Goal: Task Accomplishment & Management: Manage account settings

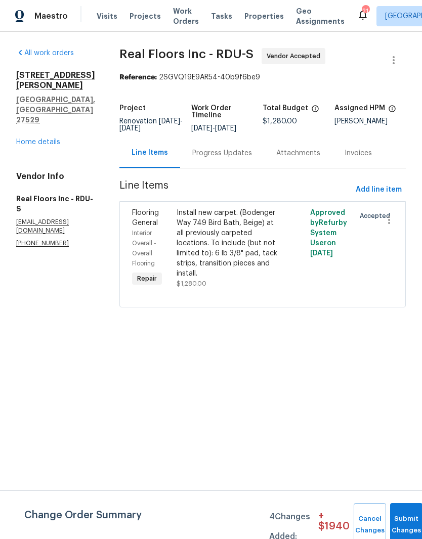
click at [239, 158] on div "Progress Updates" at bounding box center [222, 153] width 60 height 10
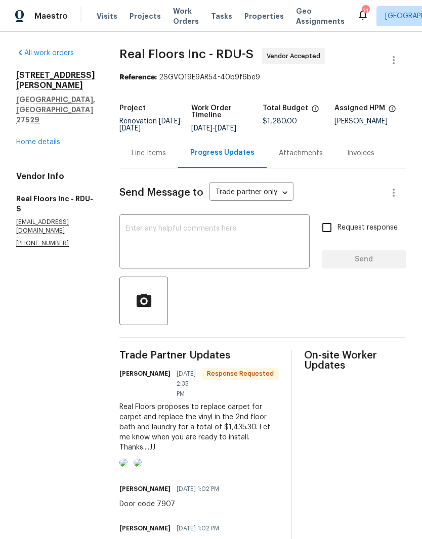
click at [127, 467] on img at bounding box center [123, 462] width 8 height 8
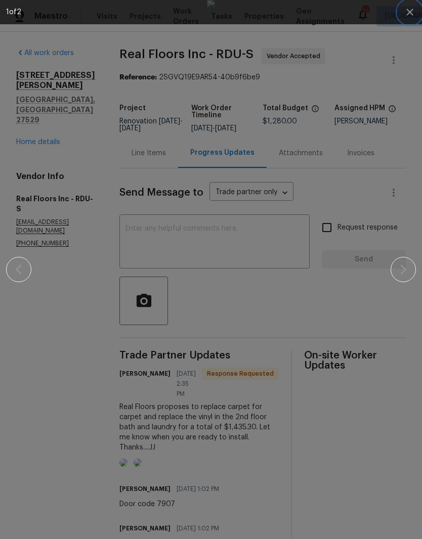
click at [410, 12] on icon "button" at bounding box center [409, 12] width 12 height 12
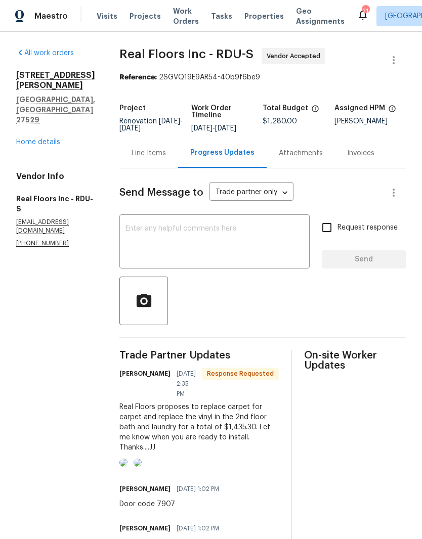
click at [157, 158] on div "Line Items" at bounding box center [148, 153] width 34 height 10
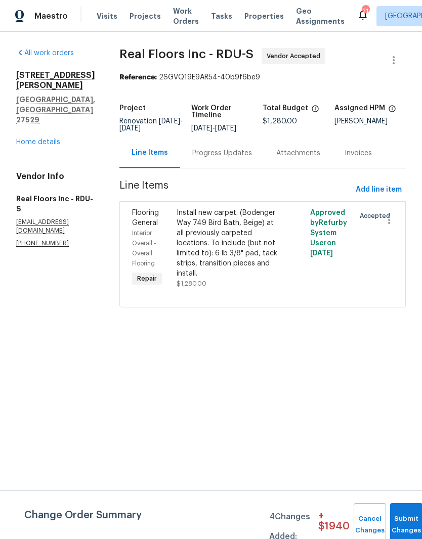
click at [255, 246] on div "Install new carpet. (Bodenger Way 749 Bird Bath, Beige) at all previously carpe…" at bounding box center [228, 243] width 105 height 71
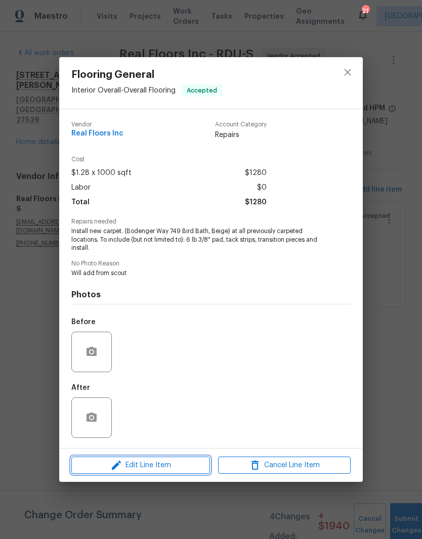
click at [180, 471] on span "Edit Line Item" at bounding box center [140, 465] width 132 height 13
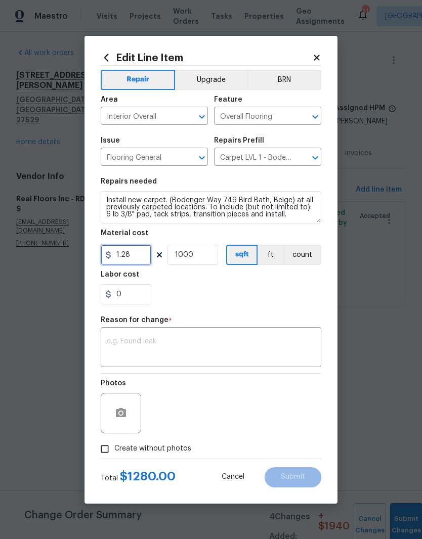
click at [138, 251] on input "1.28" at bounding box center [126, 255] width 51 height 20
click at [135, 257] on input "1.28" at bounding box center [126, 255] width 51 height 20
type input "1015.64"
click at [206, 254] on input "1000" at bounding box center [192, 255] width 51 height 20
type input "1"
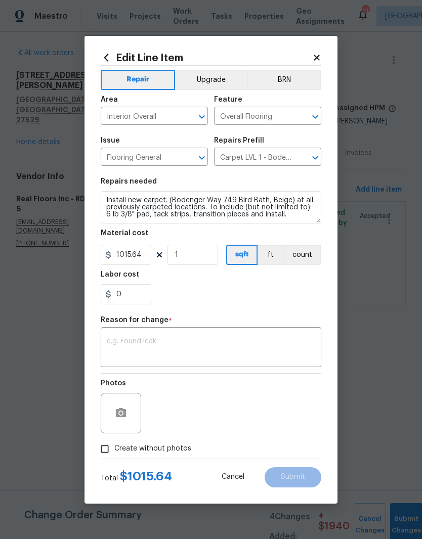
click at [242, 300] on div "0" at bounding box center [211, 294] width 220 height 20
click at [243, 347] on textarea at bounding box center [211, 348] width 208 height 21
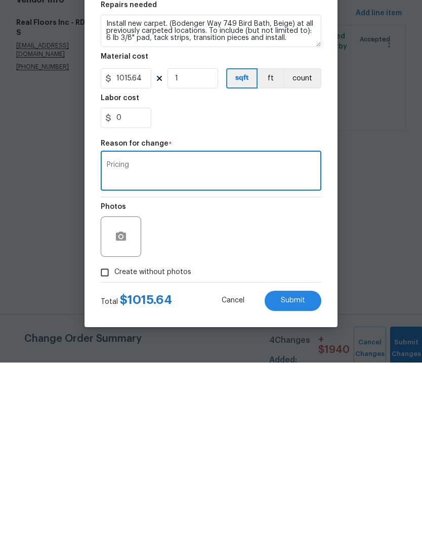
type textarea "Pricing"
click at [132, 401] on button "button" at bounding box center [121, 413] width 24 height 24
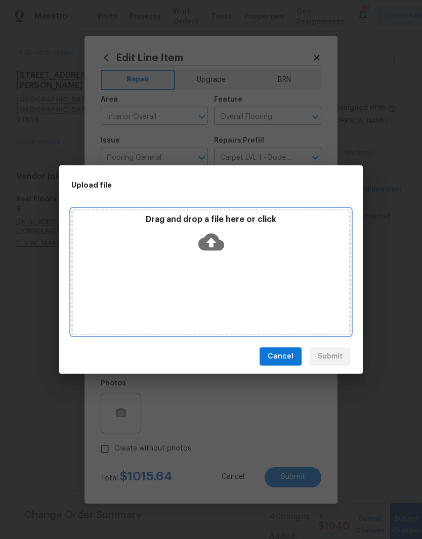
click at [261, 228] on div "Drag and drop a file here or click" at bounding box center [211, 235] width 276 height 43
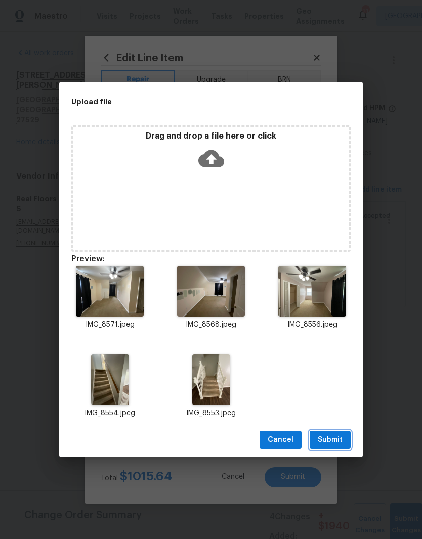
click at [345, 439] on button "Submit" at bounding box center [329, 440] width 41 height 19
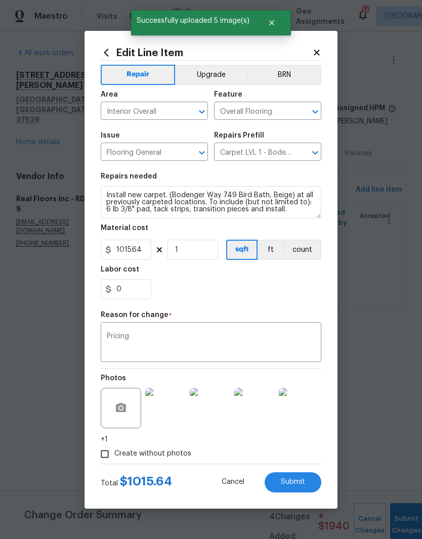
click at [310, 486] on button "Submit" at bounding box center [292, 482] width 57 height 20
type input "1000"
type input "1.28"
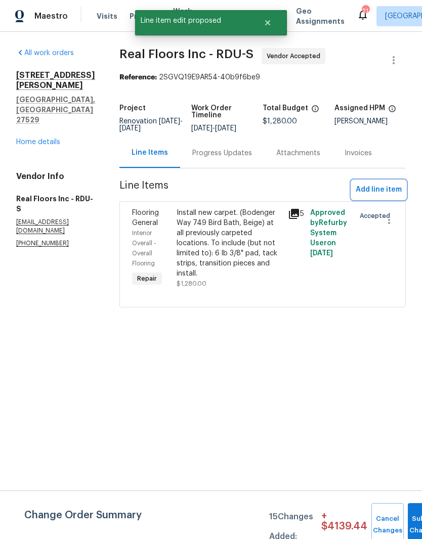
click at [393, 196] on span "Add line item" at bounding box center [378, 189] width 46 height 13
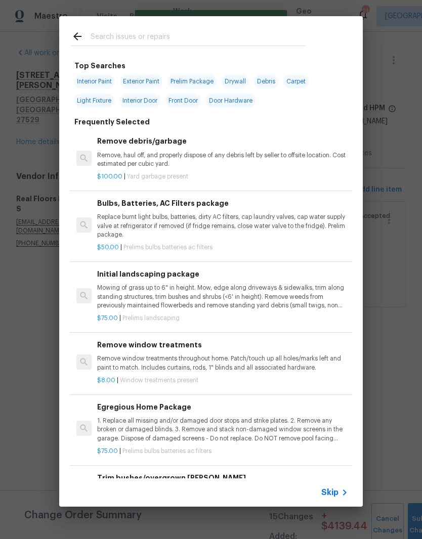
click at [258, 34] on input "text" at bounding box center [197, 37] width 214 height 15
type input "Sheet vinyl"
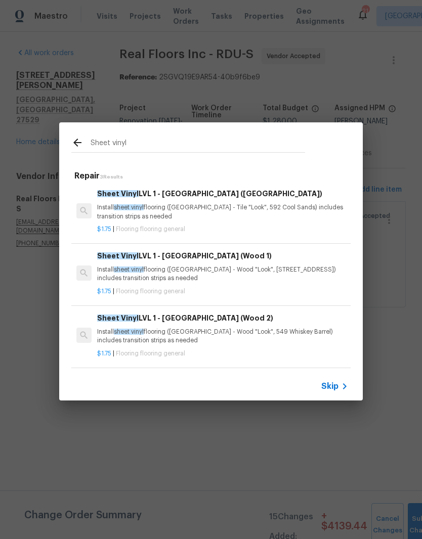
scroll to position [2, 0]
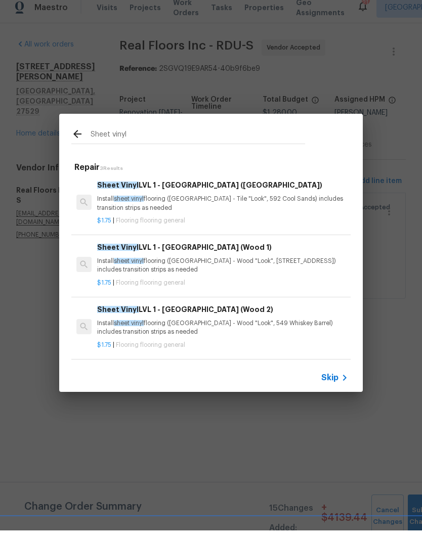
click at [287, 265] on p "Install sheet vinyl flooring (Sugar Valley - Wood "Look", 565 Beacon Hill) incl…" at bounding box center [222, 273] width 251 height 17
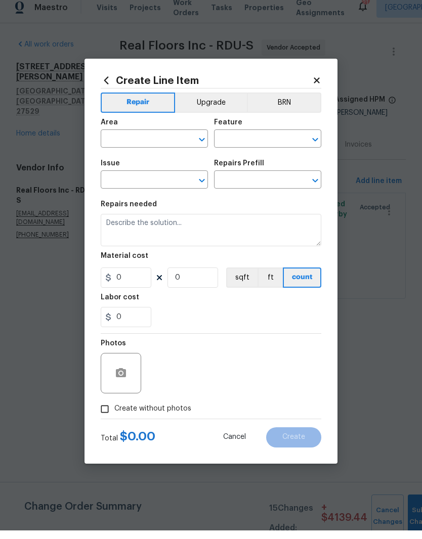
type input "Overall Flooring"
type input "Flooring General"
type input "Sheet Vinyl LVL 1 - Sugar Valley (Wood 1) $1.75"
type textarea "Install sheet vinyl flooring ([GEOGRAPHIC_DATA] - Wood "Look", [STREET_ADDRESS]…"
type input "1.75"
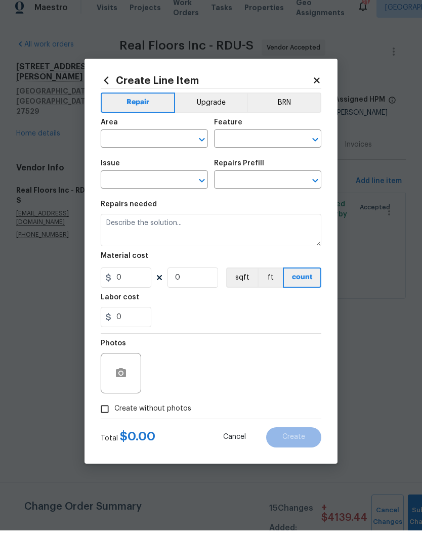
type input "1"
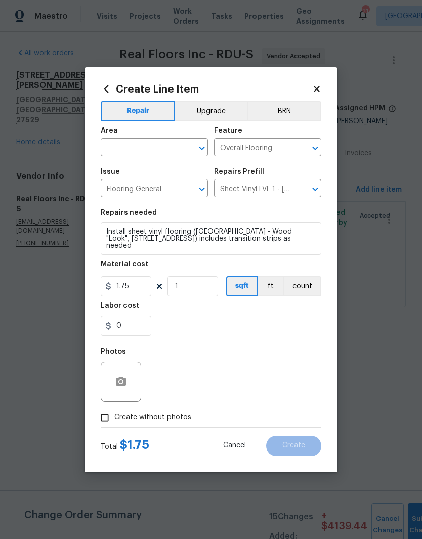
click at [144, 153] on input "text" at bounding box center [140, 149] width 79 height 16
type input "f"
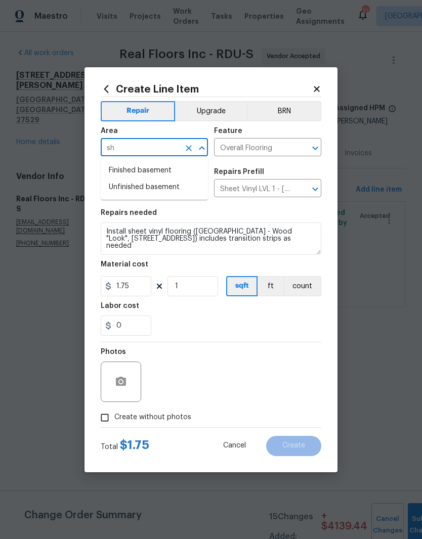
type input "s"
click at [178, 192] on li "Interior Overall" at bounding box center [154, 187] width 107 height 17
type input "Interior Overall"
click at [135, 296] on input "1.75" at bounding box center [126, 286] width 51 height 20
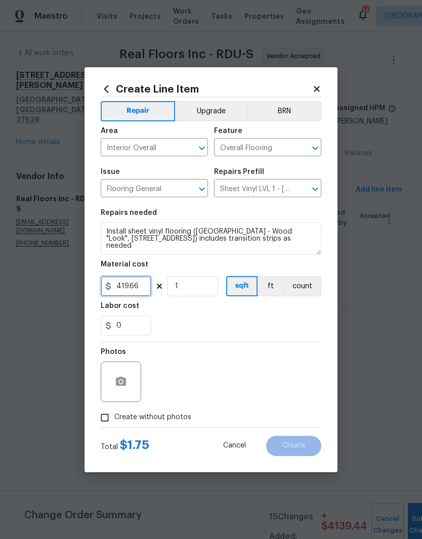
type input "419.66"
click at [260, 319] on div "0" at bounding box center [211, 325] width 220 height 20
click at [129, 382] on button "button" at bounding box center [121, 381] width 24 height 24
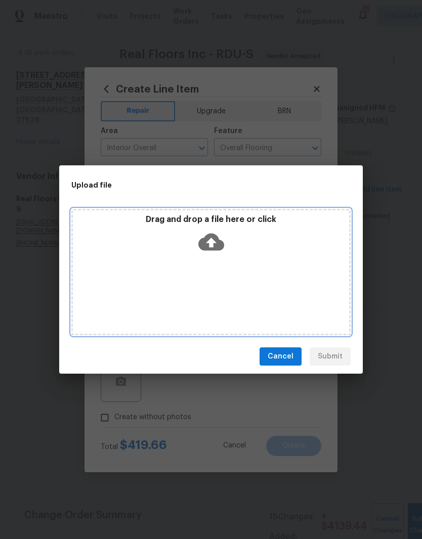
click at [225, 232] on div "Drag and drop a file here or click" at bounding box center [211, 235] width 276 height 43
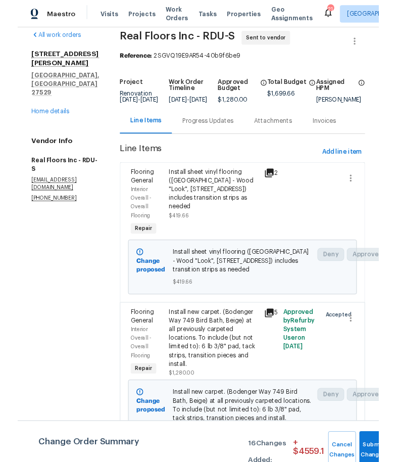
scroll to position [41, 0]
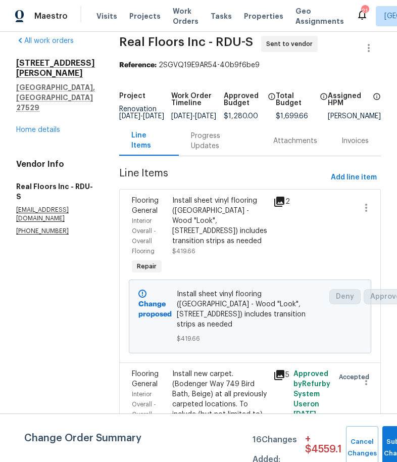
click at [380, 380] on div "Flooring General Interior Overall - Overall Flooring Repair Install new carpet.…" at bounding box center [250, 461] width 262 height 198
click at [30, 407] on section "All work orders 201 Creech Rd Garner, NC 27529 Home details Vendor Info Real Fl…" at bounding box center [55, 304] width 79 height 537
click at [372, 382] on div "Flooring General Interior Overall - Overall Flooring Repair Install new carpet.…" at bounding box center [250, 461] width 262 height 198
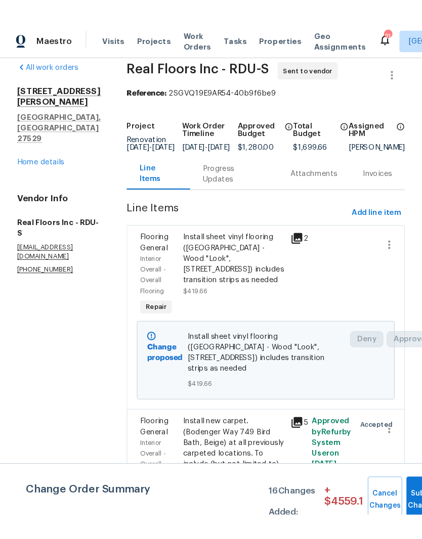
scroll to position [0, 0]
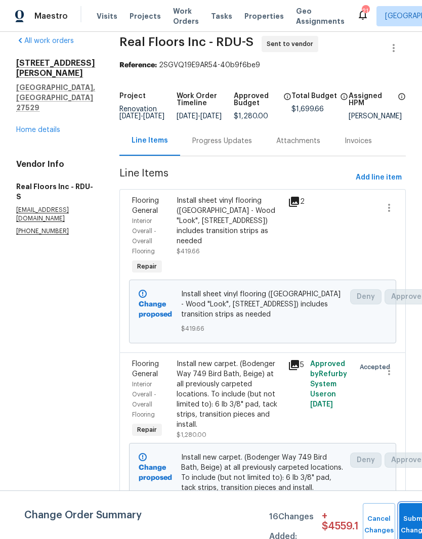
click at [409, 521] on button "Submit Changes" at bounding box center [415, 524] width 32 height 43
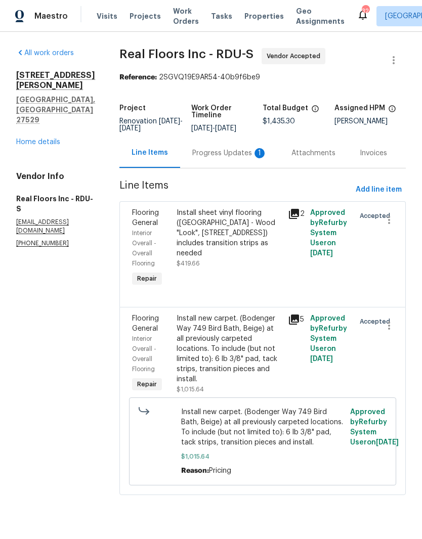
click at [252, 166] on div "Progress Updates 1" at bounding box center [229, 153] width 99 height 30
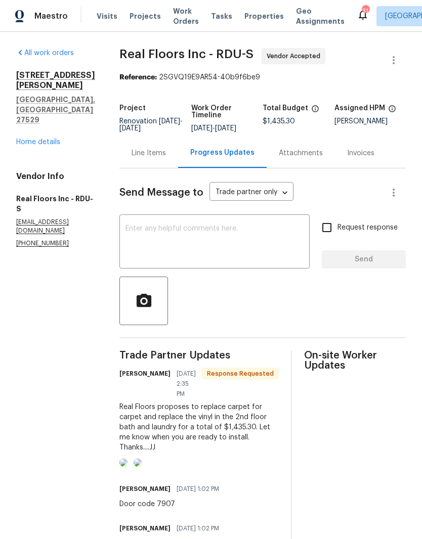
click at [42, 138] on link "Home details" at bounding box center [38, 141] width 44 height 7
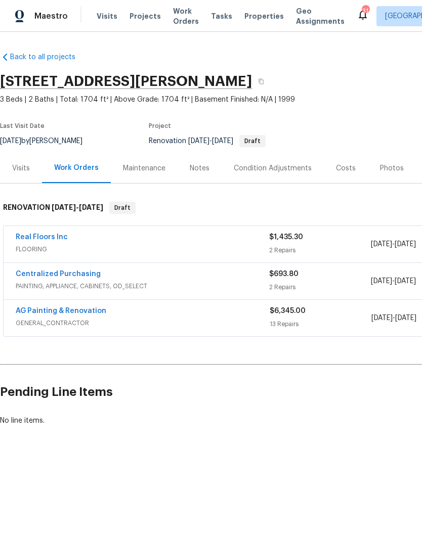
click at [41, 311] on link "AG Painting & Renovation" at bounding box center [61, 310] width 90 height 7
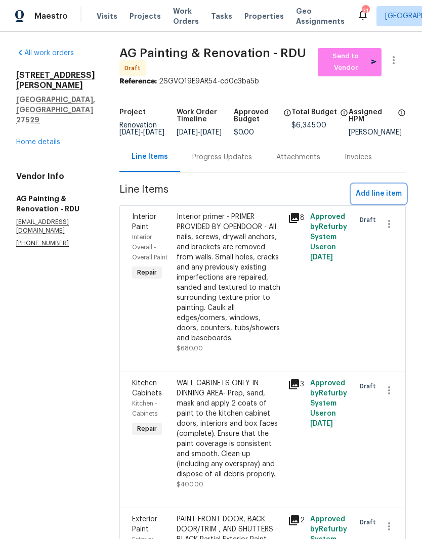
click at [395, 198] on span "Add line item" at bounding box center [378, 194] width 46 height 13
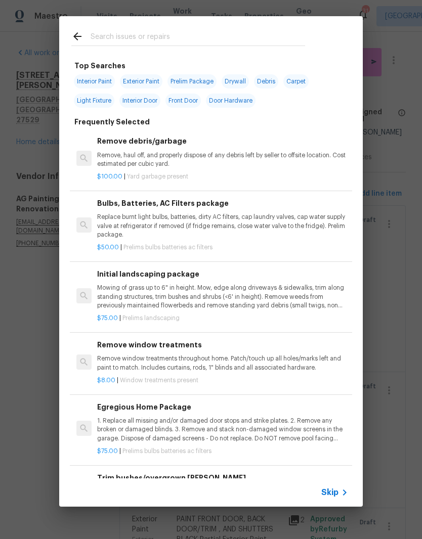
click at [191, 34] on input "text" at bounding box center [197, 37] width 214 height 15
click at [220, 26] on div at bounding box center [188, 36] width 258 height 40
click at [260, 34] on input "text" at bounding box center [197, 37] width 214 height 15
type input "Bathroom"
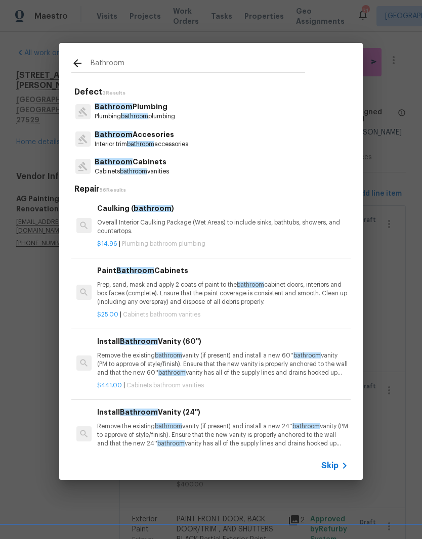
click at [112, 165] on span "Bathroom" at bounding box center [114, 161] width 38 height 7
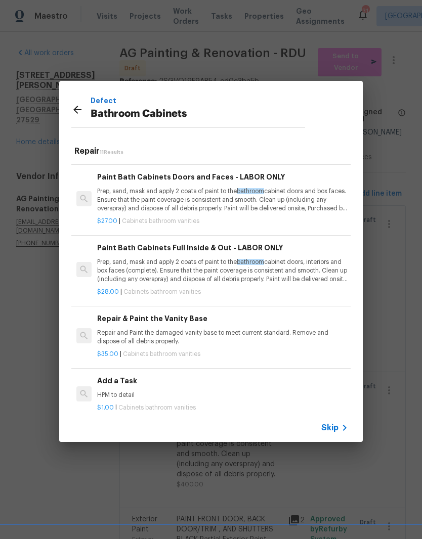
scroll to position [347, 0]
click at [313, 253] on div "Paint Bath Cabinets Full Inside & Out - LABOR ONLY Prep, sand, mask and apply 2…" at bounding box center [222, 262] width 251 height 41
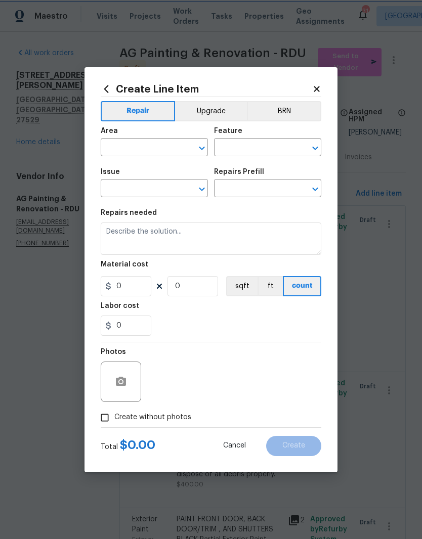
type input "Cabinets"
type input "Bathroom Cabinets"
type input "Paint Bath Cabinets Full Inside & Out - LABOR ONLY $28.00"
type textarea "Prep, sand, mask and apply 2 coats of paint to the bathroom cabinet doors, inte…"
type input "28"
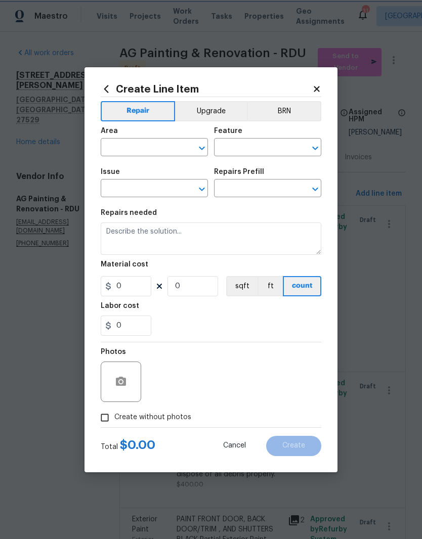
type input "1"
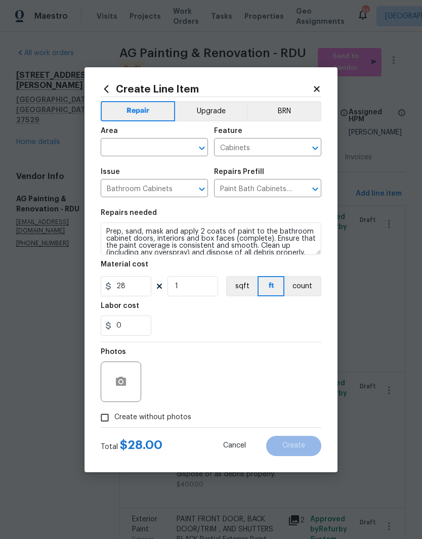
click at [162, 149] on input "text" at bounding box center [140, 149] width 79 height 16
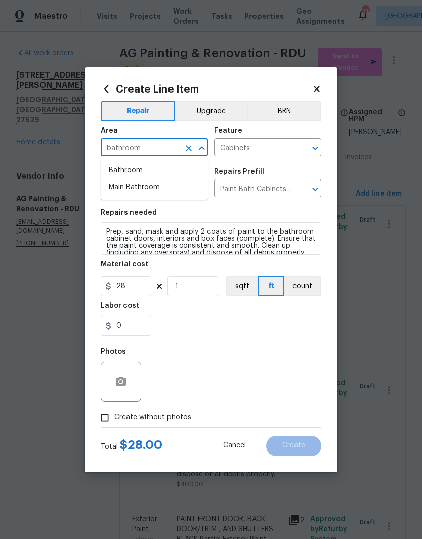
click at [172, 170] on li "Bathroom" at bounding box center [154, 170] width 107 height 17
type input "Bathroom"
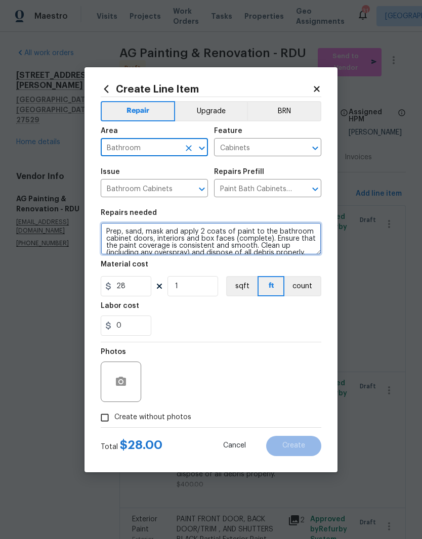
click at [106, 229] on textarea "Prep, sand, mask and apply 2 coats of paint to the bathroom cabinet doors, inte…" at bounding box center [211, 238] width 220 height 32
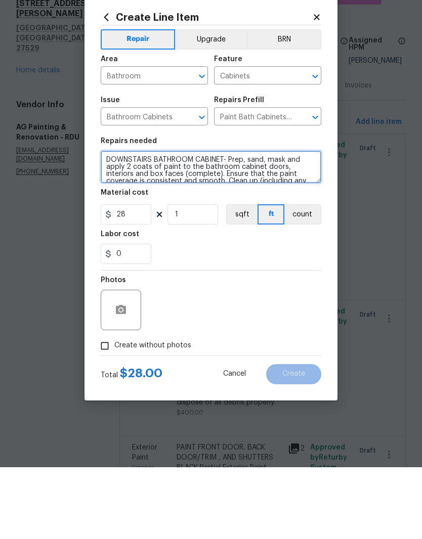
type textarea "DOWNSTAIRS BATHROOM CABINET- Prep, sand, mask and apply 2 coats of paint to the…"
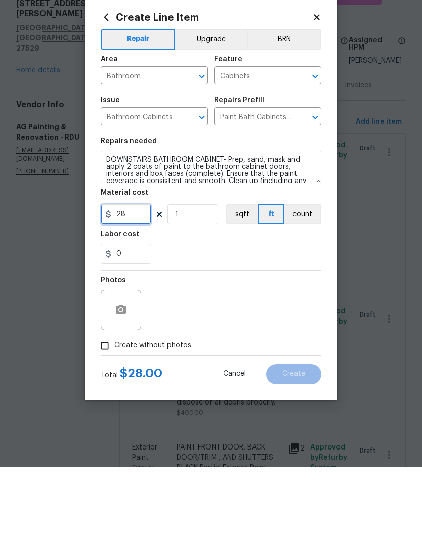
click at [133, 276] on input "28" at bounding box center [126, 286] width 51 height 20
click at [142, 276] on input "28" at bounding box center [126, 286] width 51 height 20
type input "60"
click at [272, 315] on div "0" at bounding box center [211, 325] width 220 height 20
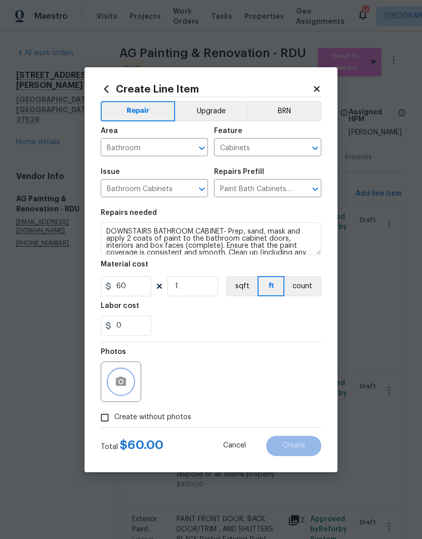
click at [124, 391] on button "button" at bounding box center [121, 381] width 24 height 24
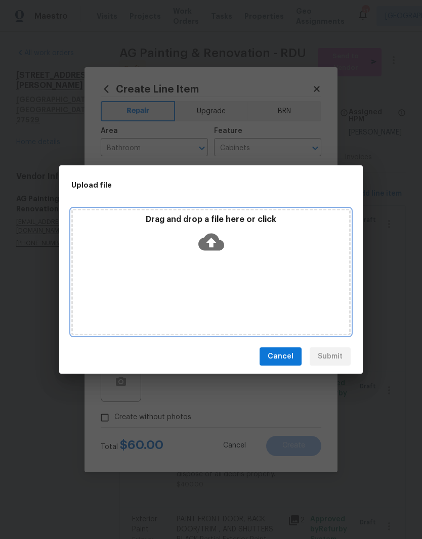
click at [277, 271] on div "Drag and drop a file here or click" at bounding box center [210, 272] width 279 height 126
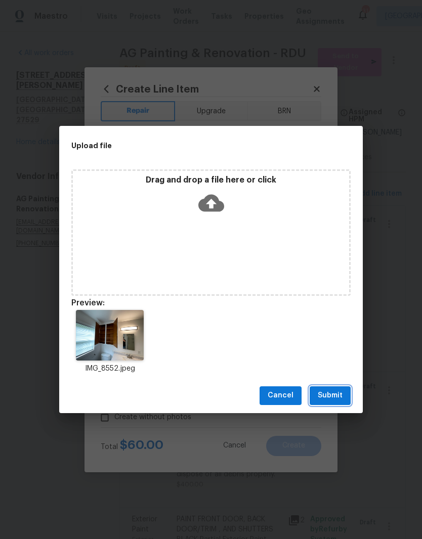
click at [341, 400] on span "Submit" at bounding box center [329, 395] width 25 height 13
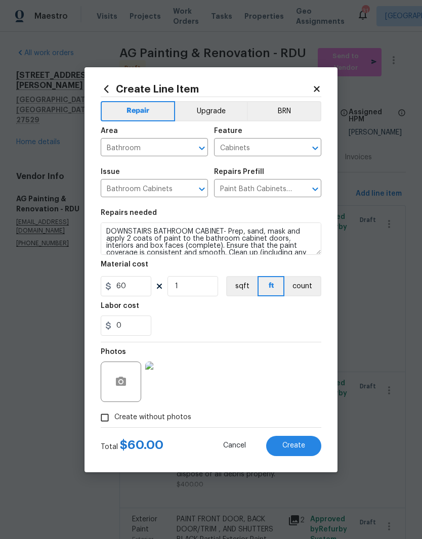
click at [310, 446] on button "Create" at bounding box center [293, 446] width 55 height 20
type input "0"
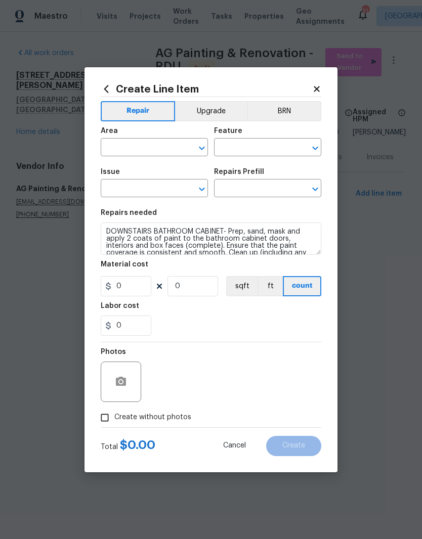
scroll to position [0, 0]
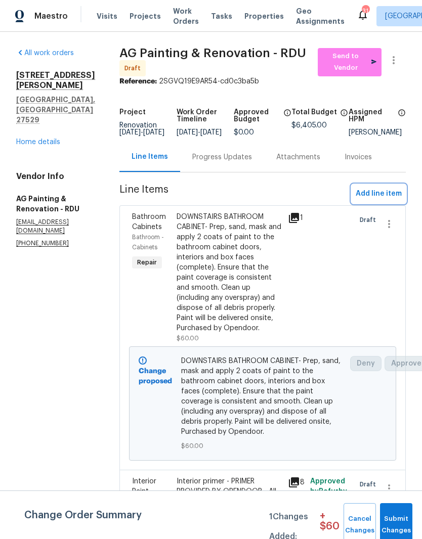
click at [395, 200] on span "Add line item" at bounding box center [378, 194] width 46 height 13
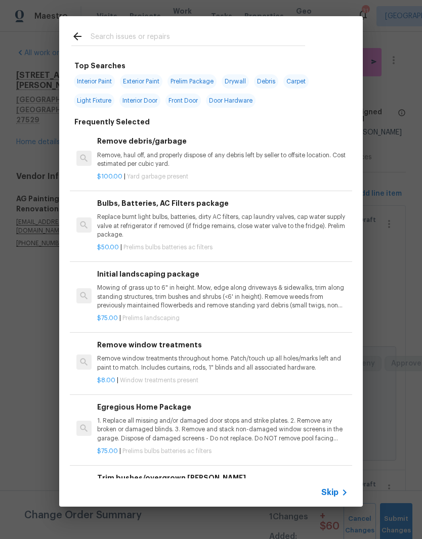
click at [196, 34] on input "text" at bounding box center [197, 37] width 214 height 15
type input "Mirror"
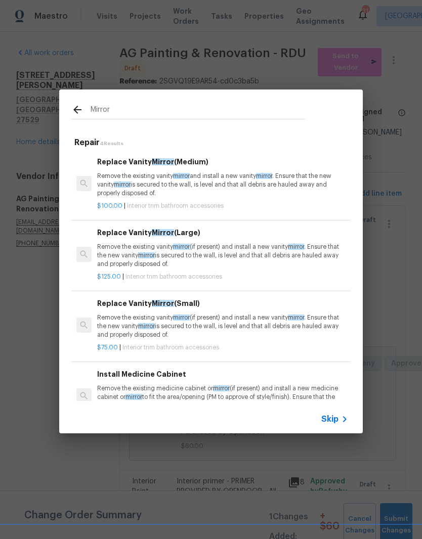
click at [257, 190] on p "Remove the existing vanity mirror and install a new vanity mirror . Ensure that…" at bounding box center [222, 185] width 251 height 26
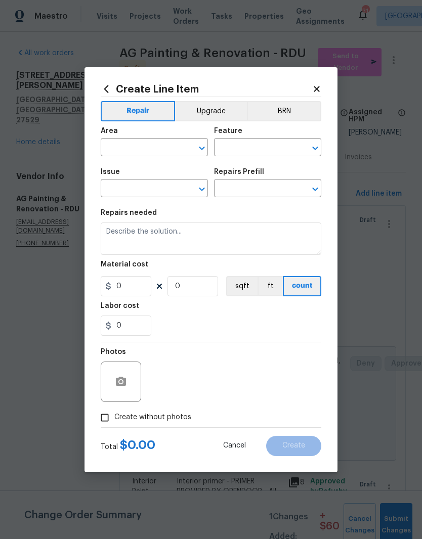
type input "Interior Trim"
type input "Bathroom Accesories"
type input "Replace Vanity Mirror (Medium) $100.00"
type textarea "Remove the existing vanity mirror and install a new vanity mirror. Ensure that …"
type input "100"
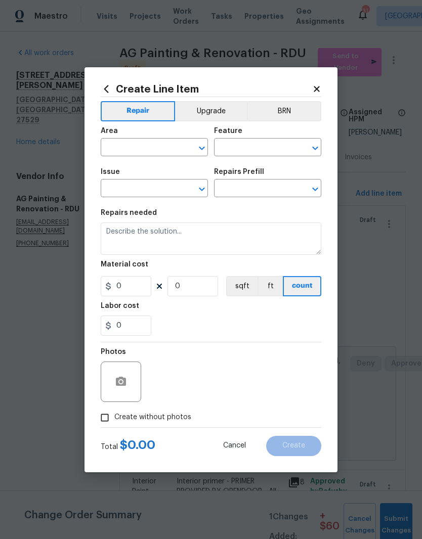
type input "1"
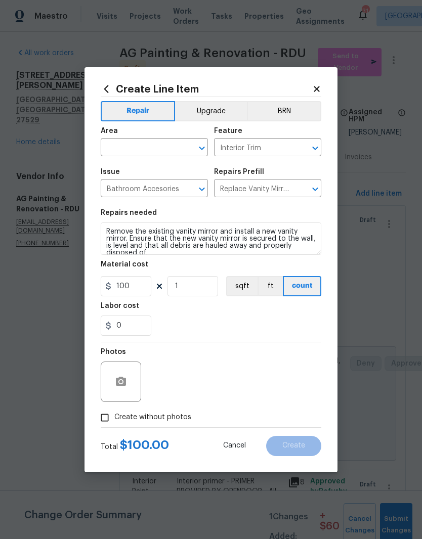
click at [159, 150] on input "text" at bounding box center [140, 149] width 79 height 16
click at [162, 167] on li "Bathroom" at bounding box center [154, 170] width 107 height 17
type input "Bathroom"
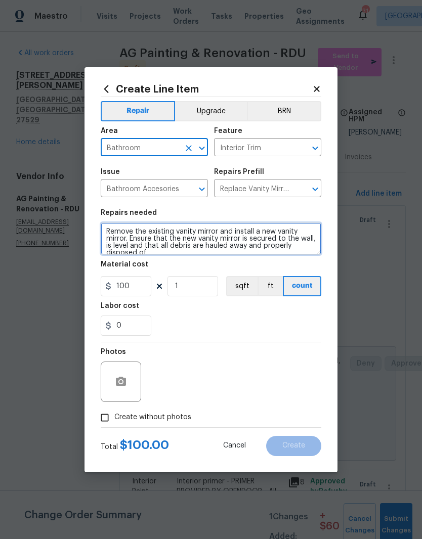
click at [107, 231] on textarea "Remove the existing vanity mirror and install a new vanity mirror. Ensure that …" at bounding box center [211, 238] width 220 height 32
type textarea "Remove the existing vanity mirror and install a new vanity mirror. Ensure that …"
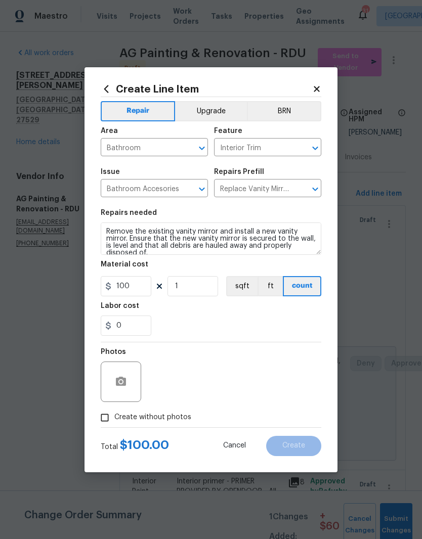
click at [320, 90] on icon at bounding box center [316, 88] width 9 height 9
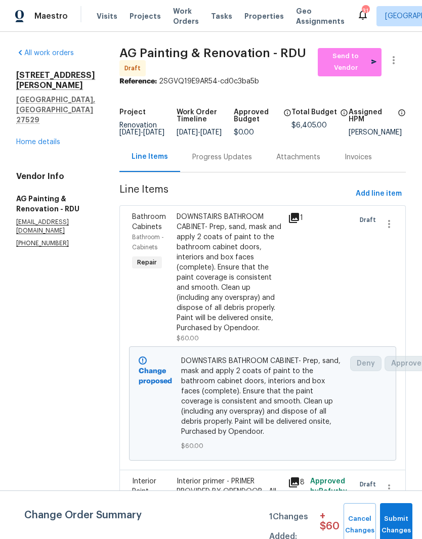
click at [372, 162] on div "Invoices" at bounding box center [357, 157] width 27 height 10
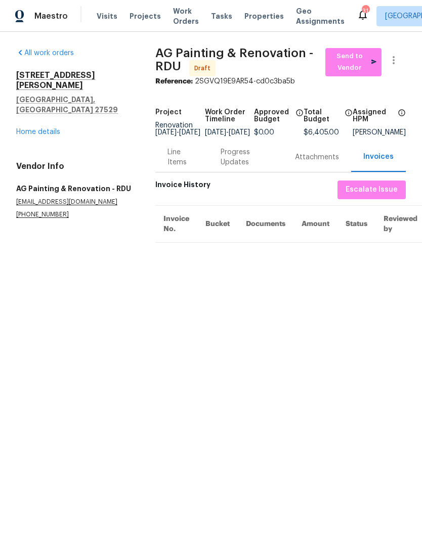
click at [175, 167] on div "Line Items" at bounding box center [181, 157] width 29 height 20
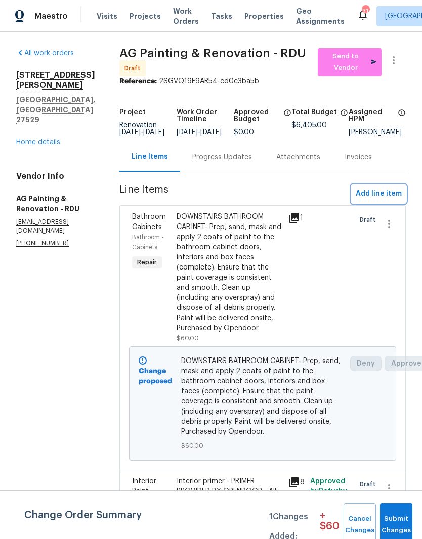
click at [395, 199] on span "Add line item" at bounding box center [378, 194] width 46 height 13
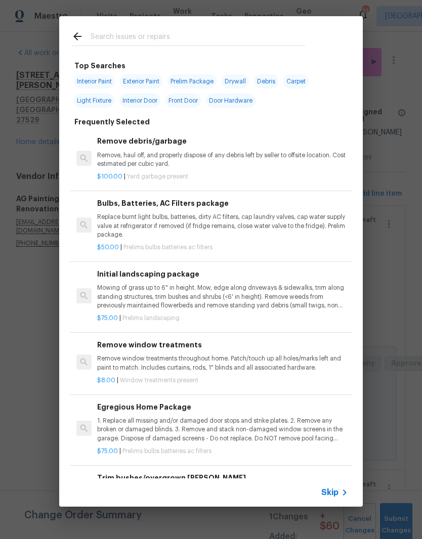
click at [106, 32] on input "text" at bounding box center [197, 37] width 214 height 15
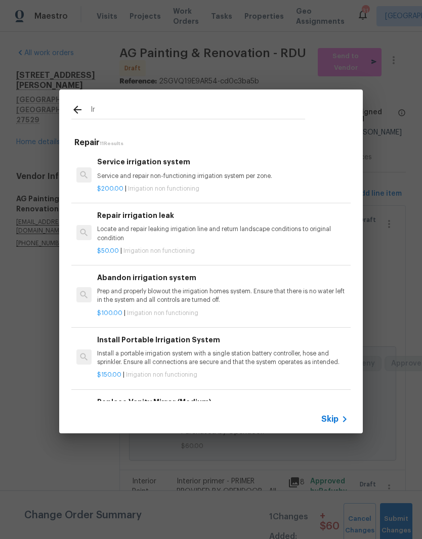
type input "I"
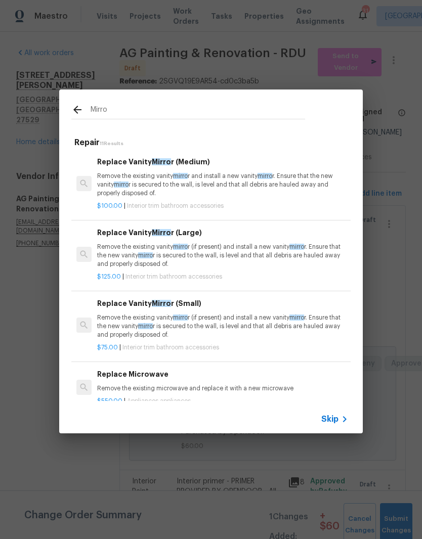
type input "Mirrow"
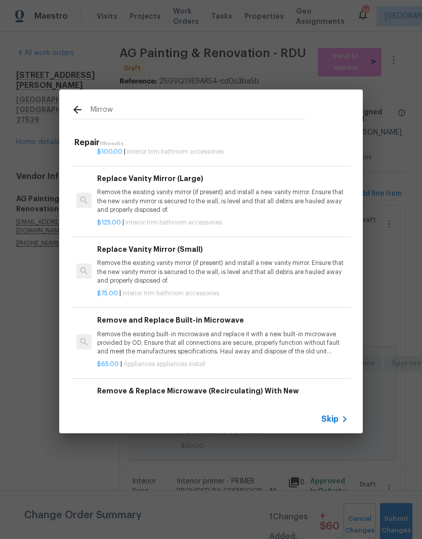
scroll to position [108, 0]
click at [262, 272] on p "Remove the existing vanity mirror (if present) and install a new vanity mirror.…" at bounding box center [222, 272] width 251 height 26
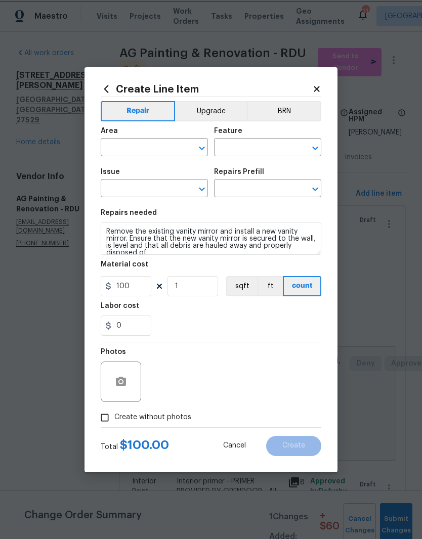
type input "Bathroom"
type input "Interior Trim"
type input "Bathroom Accesories"
type input "Replace Vanity Mirror (Small) $75.00"
type textarea "Remove the existing vanity mirror (if present) and install a new vanity mirror.…"
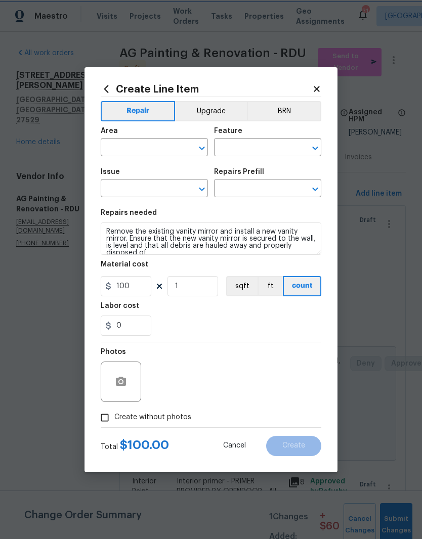
type input "75"
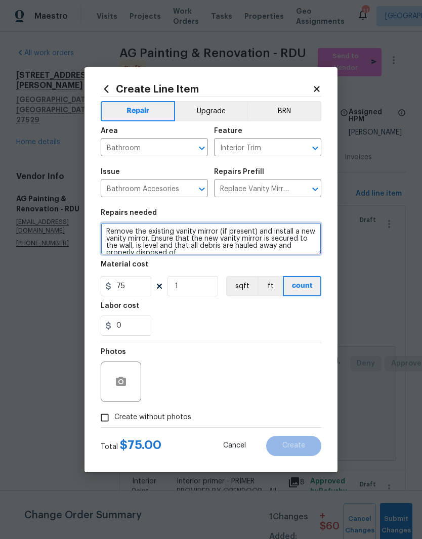
click at [107, 229] on textarea "Remove the existing vanity mirror (if present) and install a new vanity mirror.…" at bounding box center [211, 238] width 220 height 32
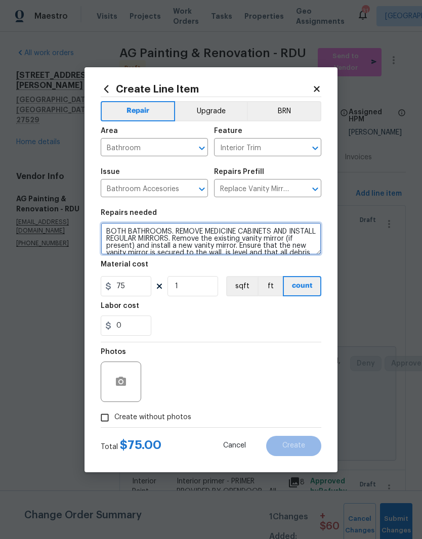
type textarea "BOTH BATHROOMS. REMOVE MEDICINE CABINETS AND INSTALL REGULAR MIRRORS. Remove th…"
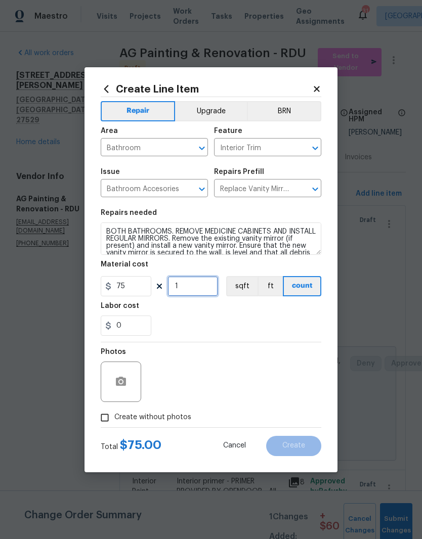
click at [198, 288] on input "1" at bounding box center [192, 286] width 51 height 20
type input "2"
click at [175, 327] on div "0" at bounding box center [211, 325] width 220 height 20
click at [123, 386] on icon "button" at bounding box center [121, 381] width 10 height 9
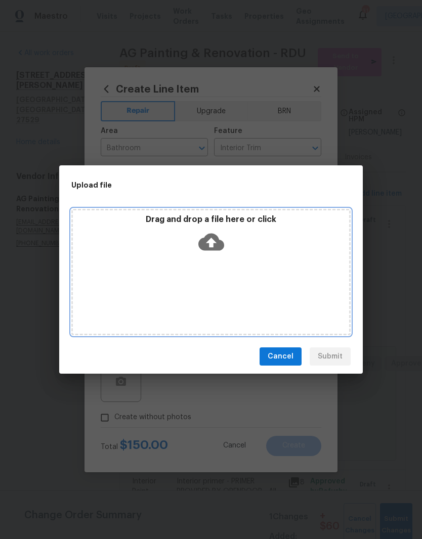
click at [227, 239] on div "Drag and drop a file here or click" at bounding box center [211, 235] width 276 height 43
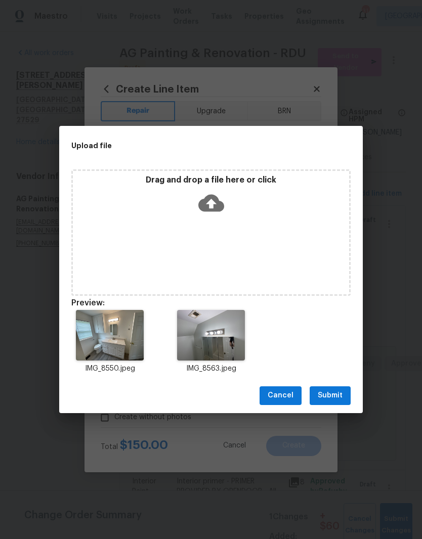
click at [332, 394] on span "Submit" at bounding box center [329, 395] width 25 height 13
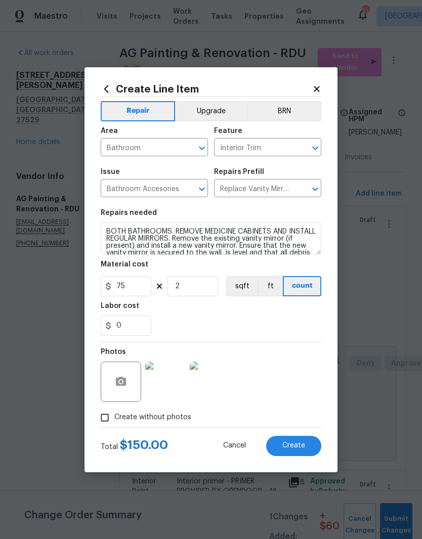
click at [304, 442] on button "Create" at bounding box center [293, 446] width 55 height 20
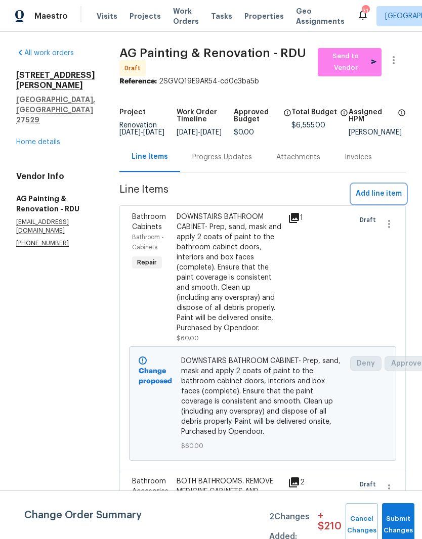
click at [391, 200] on span "Add line item" at bounding box center [378, 194] width 46 height 13
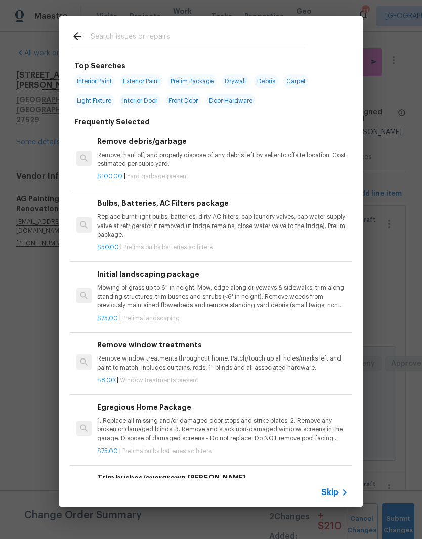
click at [237, 37] on input "text" at bounding box center [197, 37] width 214 height 15
type input "Storm"
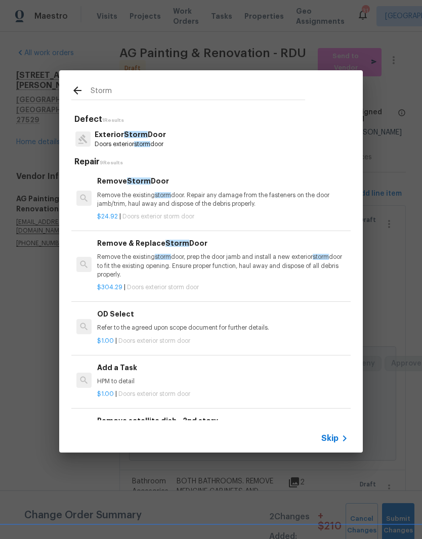
click at [236, 187] on div "Remove Storm Door Remove the existing storm door. Repair any damage from the fa…" at bounding box center [222, 191] width 251 height 33
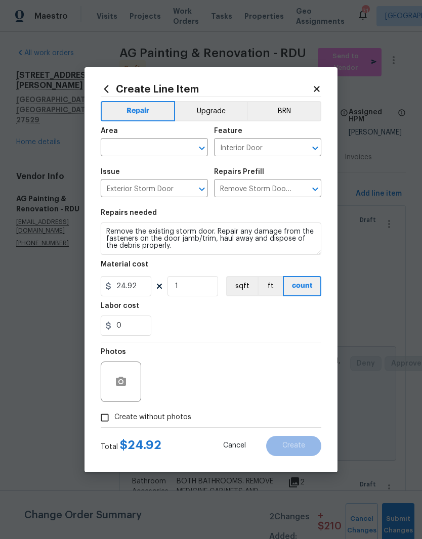
click at [126, 149] on input "text" at bounding box center [140, 149] width 79 height 16
click at [117, 176] on li "Front" at bounding box center [154, 170] width 107 height 17
type input "Front"
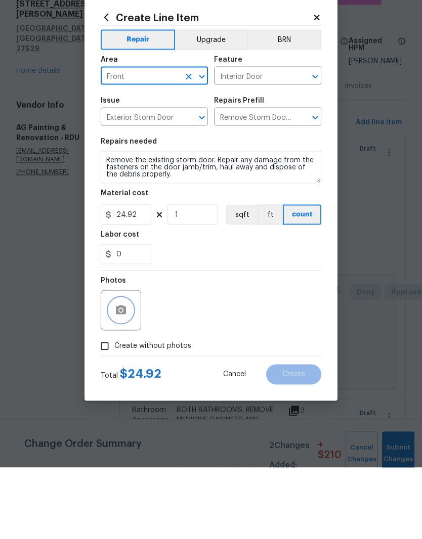
click at [117, 369] on button "button" at bounding box center [121, 381] width 24 height 24
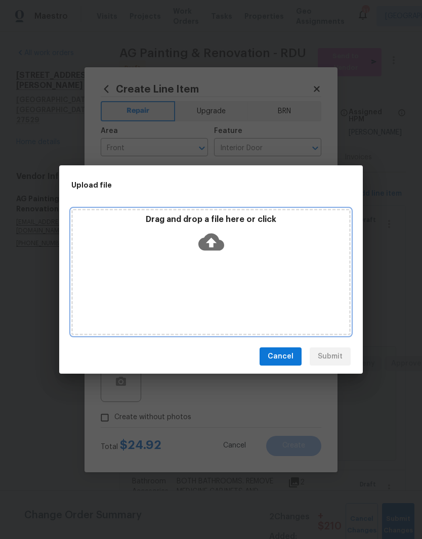
click at [237, 237] on div "Drag and drop a file here or click" at bounding box center [211, 235] width 276 height 43
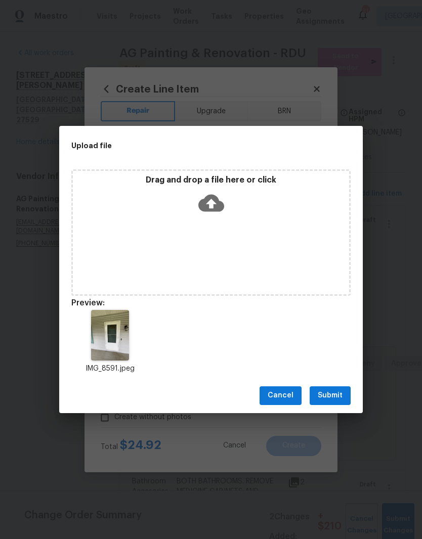
click at [340, 393] on span "Submit" at bounding box center [329, 395] width 25 height 13
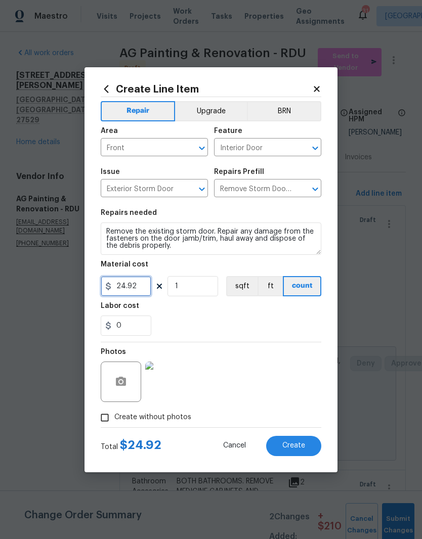
click at [146, 283] on input "24.92" at bounding box center [126, 286] width 51 height 20
type input "25"
click at [179, 313] on div "Labor cost" at bounding box center [211, 308] width 220 height 13
click at [310, 447] on button "Create" at bounding box center [293, 446] width 55 height 20
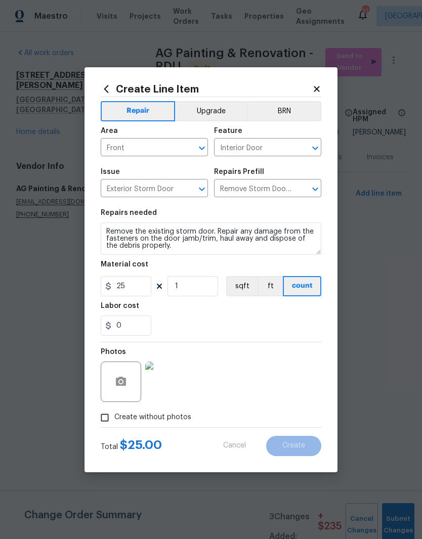
type input "0"
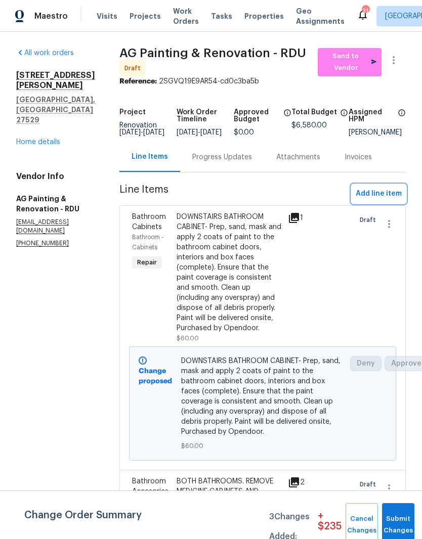
click at [389, 198] on span "Add line item" at bounding box center [378, 194] width 46 height 13
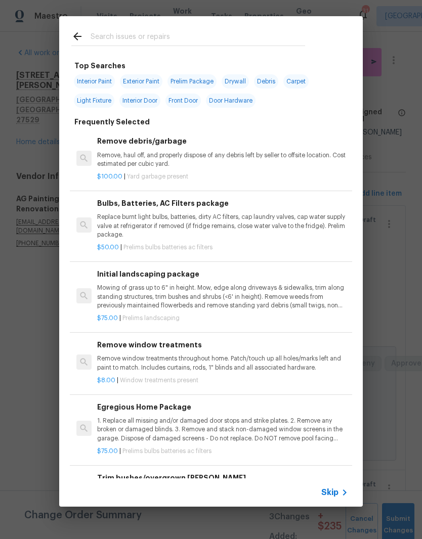
click at [223, 35] on input "text" at bounding box center [197, 37] width 214 height 15
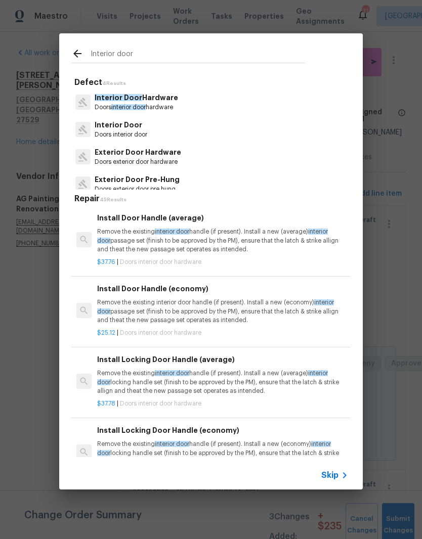
type input "Interior door"
click at [190, 105] on div "Interior Door Hardware Doors interior door hardware" at bounding box center [210, 101] width 279 height 27
click at [213, 105] on div "Interior Door Hardware Doors interior door hardware" at bounding box center [210, 101] width 279 height 27
click at [216, 314] on p "Remove the existing interior door handle (if present). Install a new (economy) …" at bounding box center [222, 311] width 251 height 26
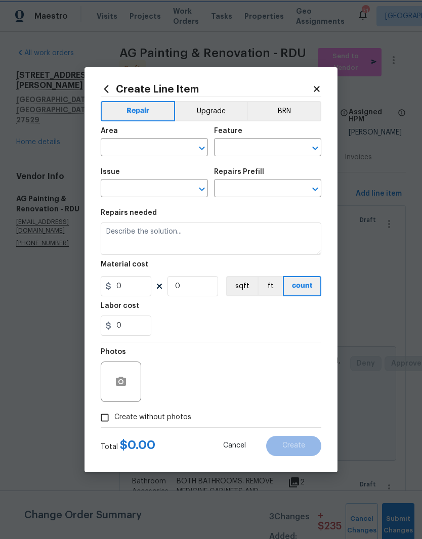
type input "Interior Door"
type input "Interior Door Hardware"
type textarea "Remove the existing interior door handle (if present). Install a new (economy) …"
type input "1"
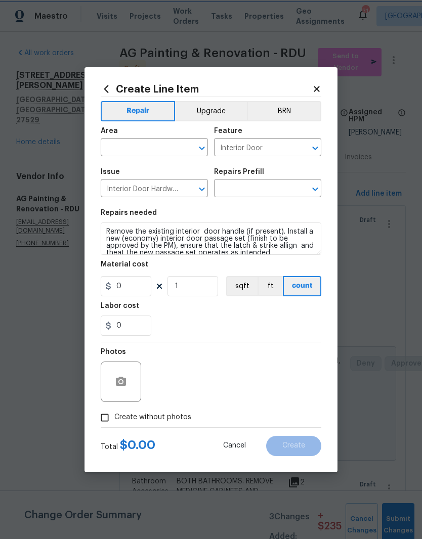
type input "Install Door Handle (economy) $25.12"
click at [135, 294] on input "25.12" at bounding box center [126, 286] width 51 height 20
click at [234, 320] on div "0" at bounding box center [211, 325] width 220 height 20
type input "25"
click at [201, 289] on input "1" at bounding box center [192, 286] width 51 height 20
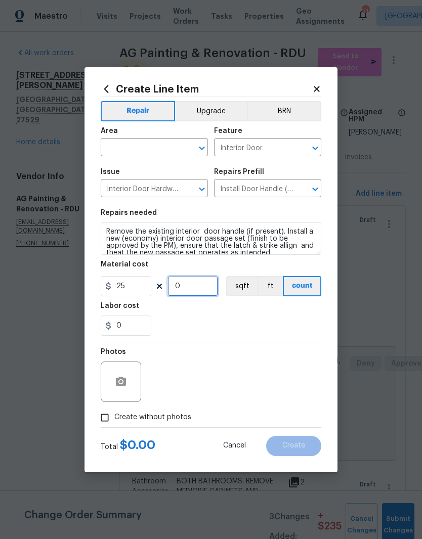
type input "9"
click at [234, 321] on div "0" at bounding box center [211, 325] width 220 height 20
click at [156, 148] on input "text" at bounding box center [140, 149] width 79 height 16
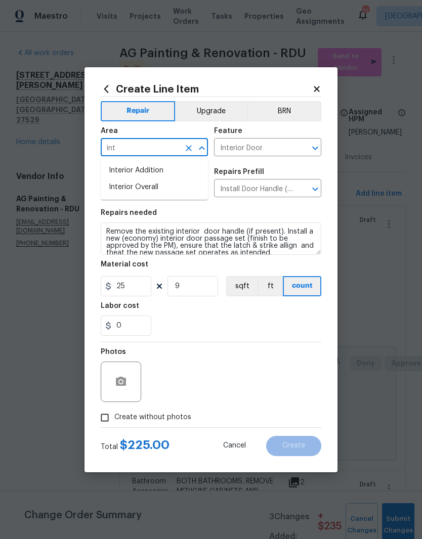
click at [180, 186] on li "Interior Overall" at bounding box center [154, 187] width 107 height 17
type input "Interior Overall"
click at [221, 115] on button "Upgrade" at bounding box center [211, 111] width 72 height 20
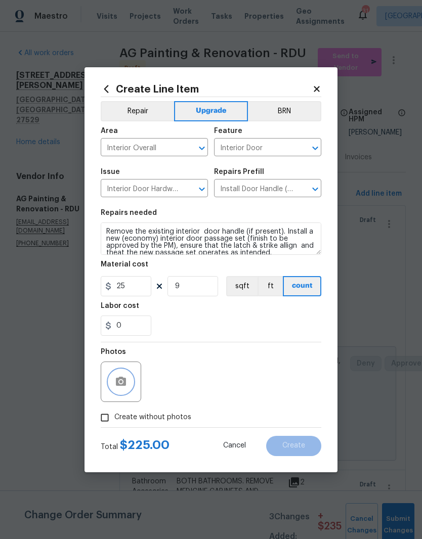
click at [120, 381] on icon "button" at bounding box center [121, 382] width 12 height 12
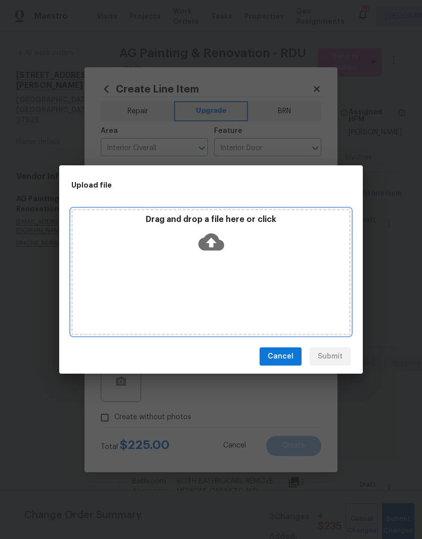
click at [225, 240] on div "Drag and drop a file here or click" at bounding box center [211, 235] width 276 height 43
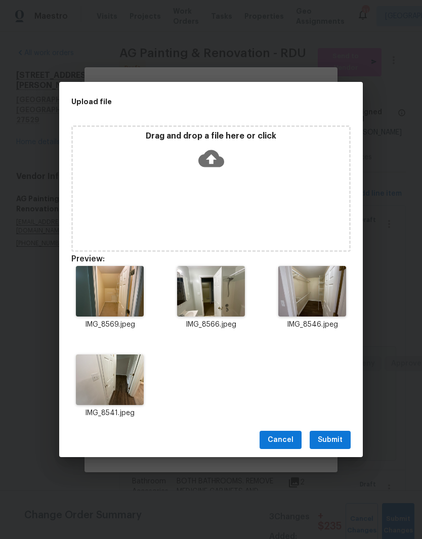
click at [348, 442] on button "Submit" at bounding box center [329, 440] width 41 height 19
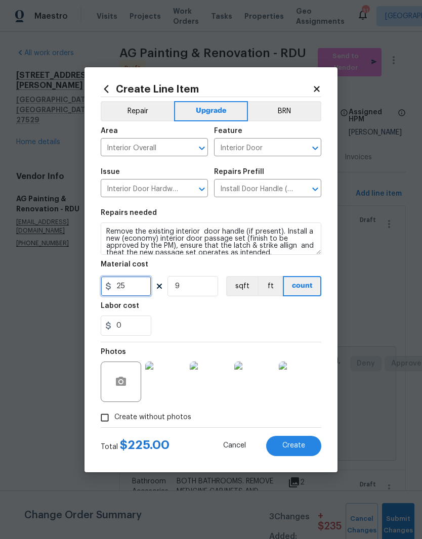
click at [138, 284] on input "25" at bounding box center [126, 286] width 51 height 20
type input "20"
click at [237, 320] on div "0" at bounding box center [211, 325] width 220 height 20
click at [311, 444] on button "Create" at bounding box center [293, 446] width 55 height 20
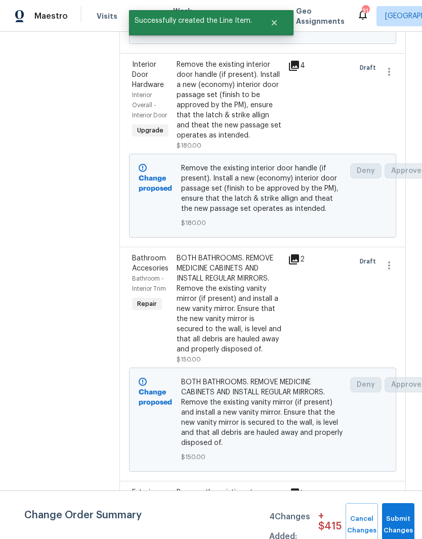
scroll to position [416, 0]
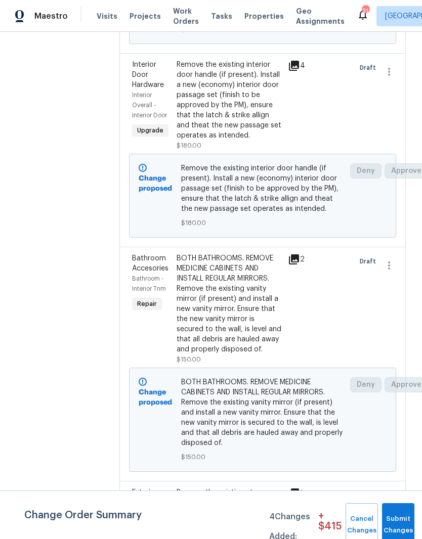
click at [326, 145] on div at bounding box center [329, 105] width 44 height 97
click at [304, 214] on span "Remove the existing interior door handle (if present). Install a new (economy) …" at bounding box center [262, 188] width 163 height 51
click at [282, 138] on div "Remove the existing interior door handle (if present). Install a new (economy) …" at bounding box center [228, 100] width 105 height 81
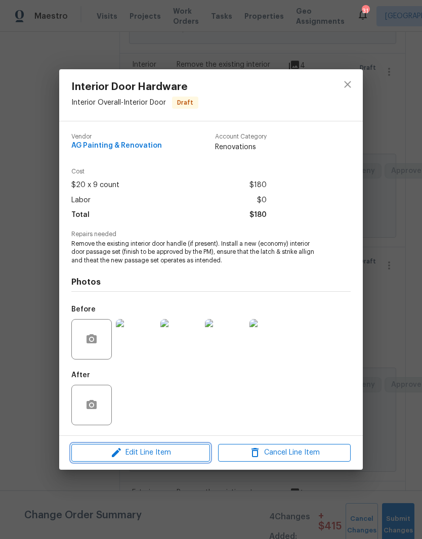
click at [121, 454] on icon "button" at bounding box center [116, 452] width 12 height 12
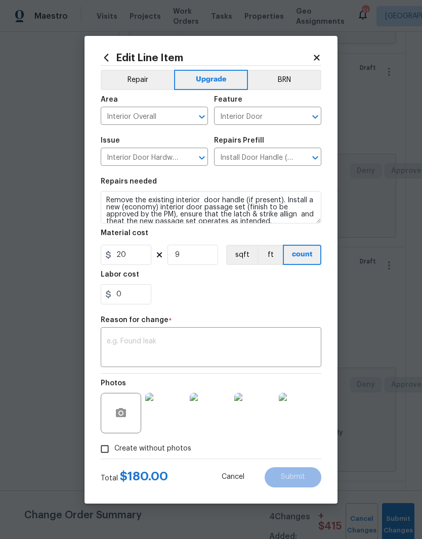
click at [98, 196] on div "Edit Line Item Repair Upgrade BRN Area Interior Overall ​ Feature Interior Door…" at bounding box center [210, 270] width 253 height 468
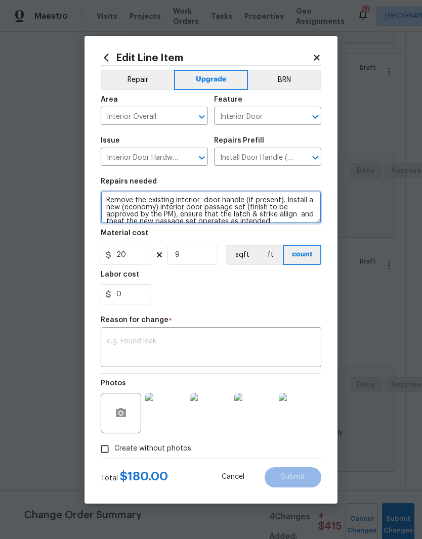
click at [104, 200] on textarea "Remove the existing interior door handle (if present). Install a new (economy) …" at bounding box center [211, 207] width 220 height 32
type textarea "IF THERE ARE MORE 9 LET ME KNOW. Remove the existing interior door handle (if p…"
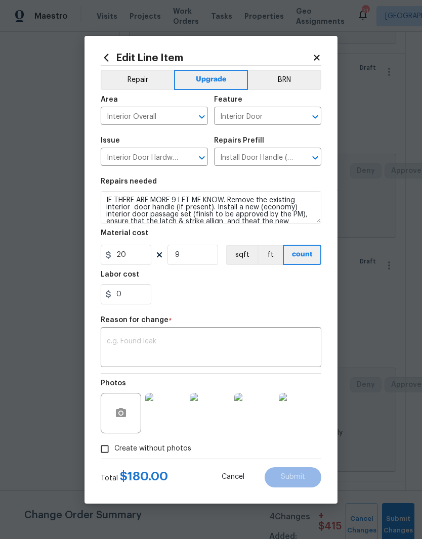
click at [236, 298] on div "0" at bounding box center [211, 294] width 220 height 20
click at [289, 330] on div "x ​" at bounding box center [211, 348] width 220 height 37
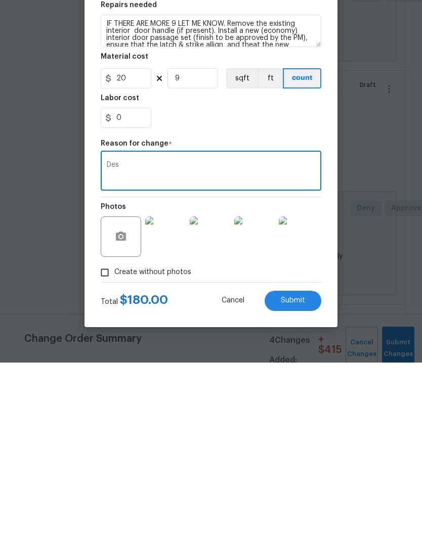
type textarea "Des"
click at [310, 467] on button "Submit" at bounding box center [292, 477] width 57 height 20
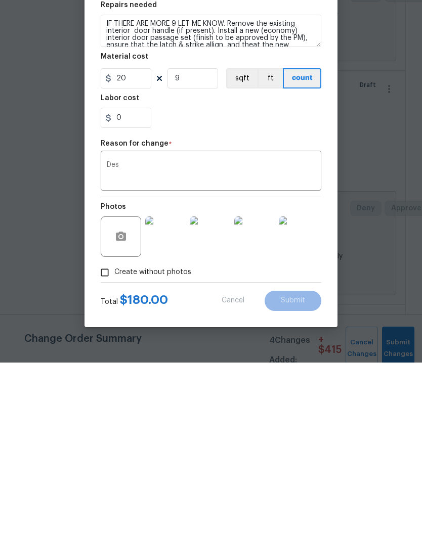
scroll to position [41, 0]
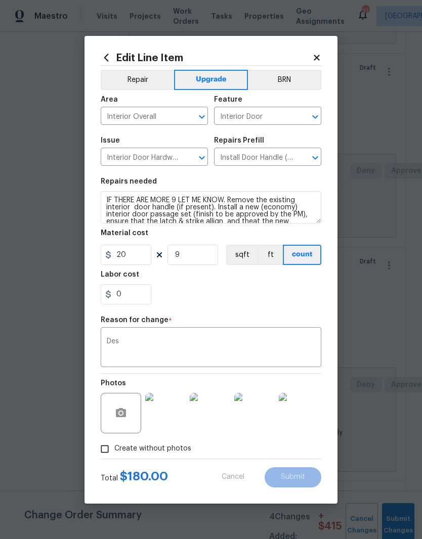
type textarea "Remove the existing interior door handle (if present). Install a new (economy) …"
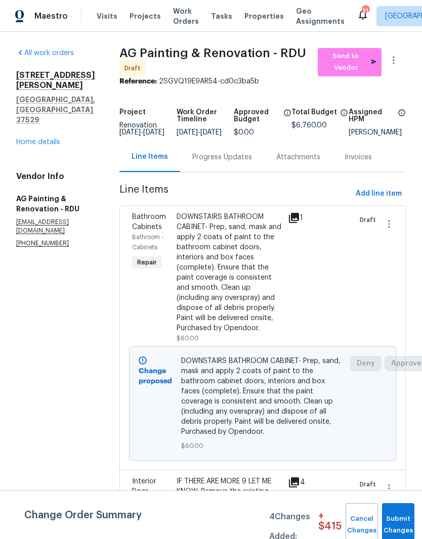
scroll to position [-1, 0]
click at [391, 188] on span "Add line item" at bounding box center [378, 194] width 46 height 13
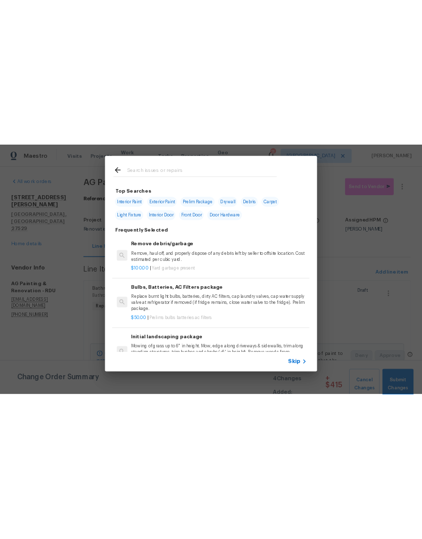
scroll to position [0, 0]
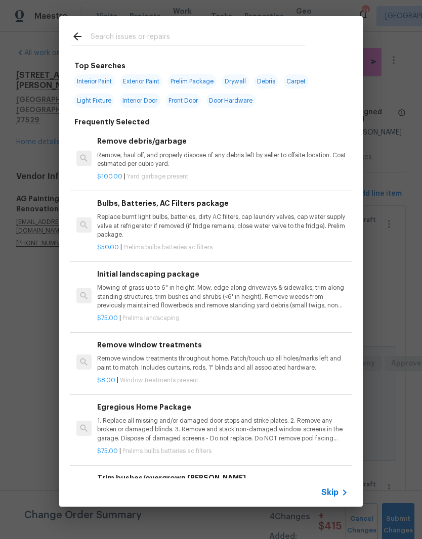
click at [221, 30] on input "text" at bounding box center [197, 37] width 214 height 15
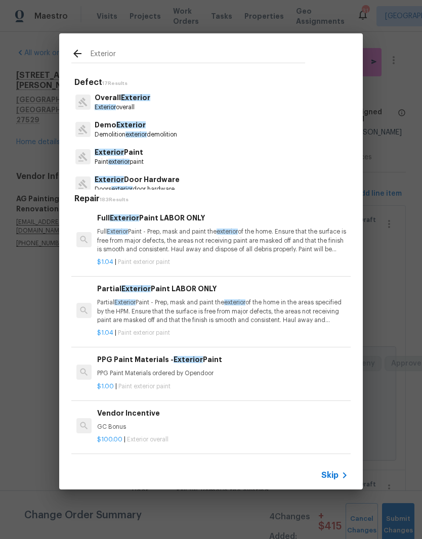
type input "Exterior"
click at [229, 184] on div "Exterior Door Hardware Doors exterior door hardware" at bounding box center [210, 183] width 279 height 27
click at [227, 180] on div "Exterior Door Hardware Doors exterior door hardware" at bounding box center [210, 183] width 279 height 27
click at [158, 189] on p "Doors exterior door hardware" at bounding box center [137, 189] width 85 height 9
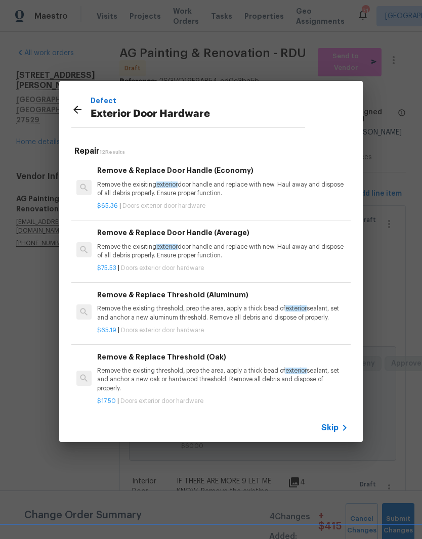
click at [297, 186] on p "Remove the exisiting exterior door handle and replace with new. Haul away and d…" at bounding box center [222, 188] width 251 height 17
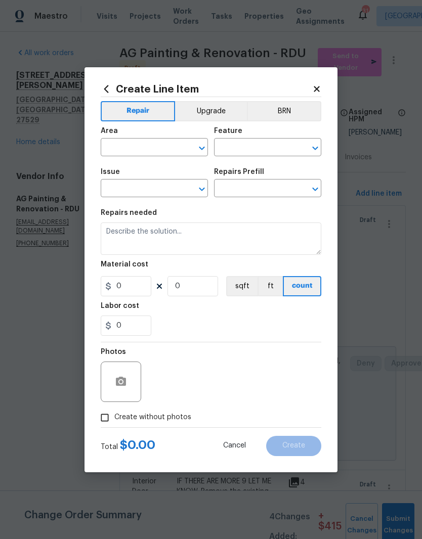
type input "Interior Door"
type input "Exterior Door Hardware"
type input "Remove & Replace Door Handle (Economy) $65.36"
type textarea "Remove the exisiting exterior door handle and replace with new. Haul away and d…"
type input "65.36"
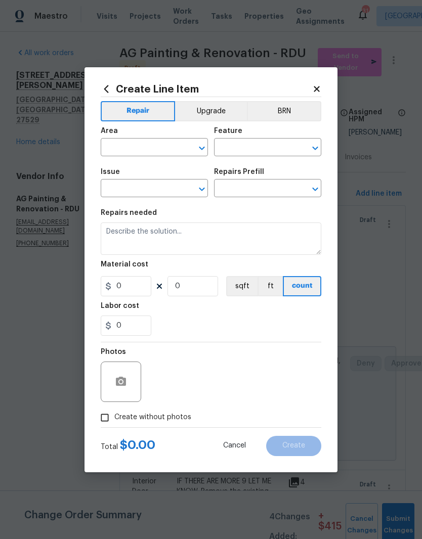
type input "1"
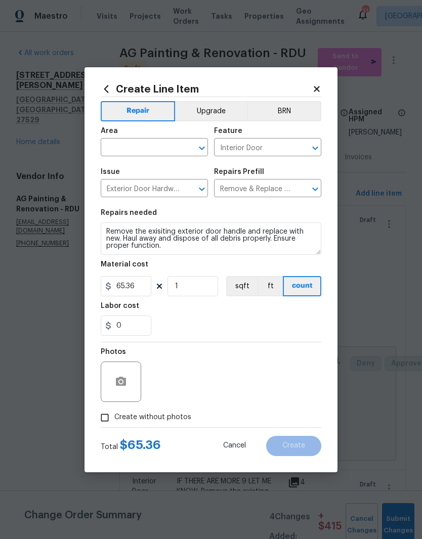
click at [156, 152] on input "text" at bounding box center [140, 149] width 79 height 16
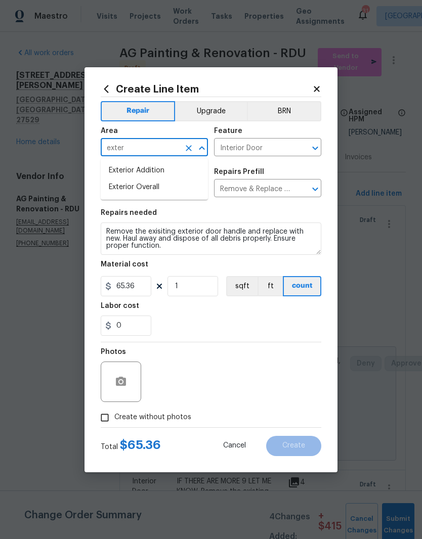
click at [171, 194] on li "Exterior Overall" at bounding box center [154, 187] width 107 height 17
type input "Exterior Overall"
click at [109, 227] on textarea "Remove the exisiting exterior door handle and replace with new. Haul away and d…" at bounding box center [211, 238] width 220 height 32
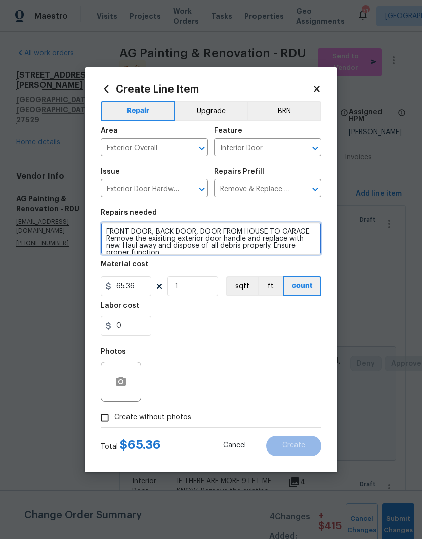
type textarea "FRONT DOOR, BACK DOOR, DOOR FROM HOUSE TO GARAGE. Remove the exisiting exterior…"
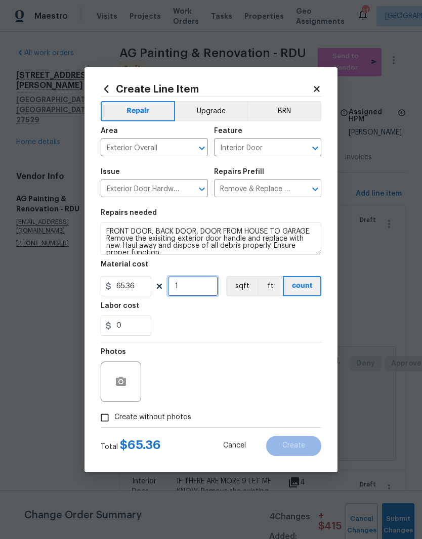
click at [198, 289] on input "1" at bounding box center [192, 286] width 51 height 20
type input "3"
click at [224, 319] on div "0" at bounding box center [211, 325] width 220 height 20
click at [135, 287] on input "65.36" at bounding box center [126, 286] width 51 height 20
type input "60"
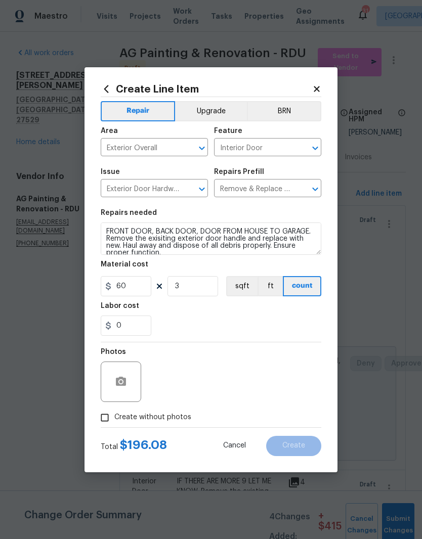
click at [225, 326] on div "0" at bounding box center [211, 325] width 220 height 20
click at [121, 390] on button "button" at bounding box center [121, 381] width 24 height 24
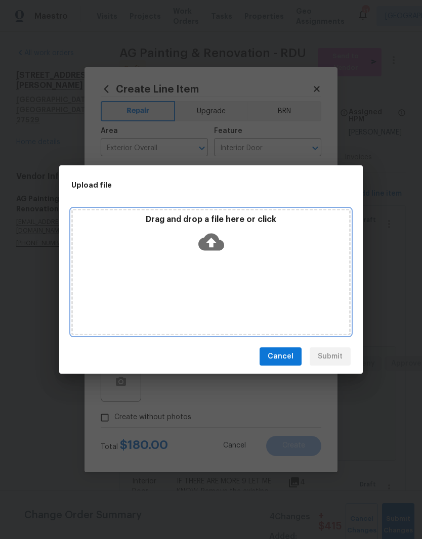
click at [256, 246] on div "Drag and drop a file here or click" at bounding box center [211, 235] width 276 height 43
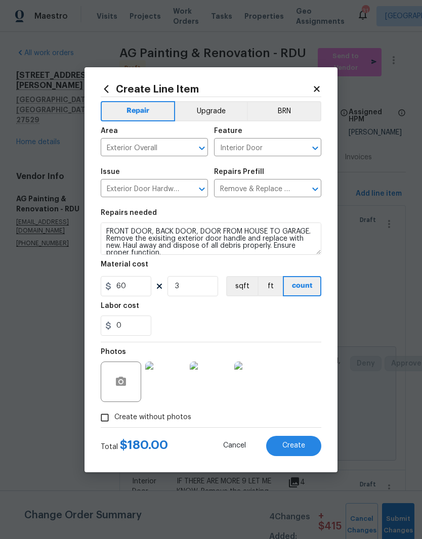
click at [310, 448] on button "Create" at bounding box center [293, 446] width 55 height 20
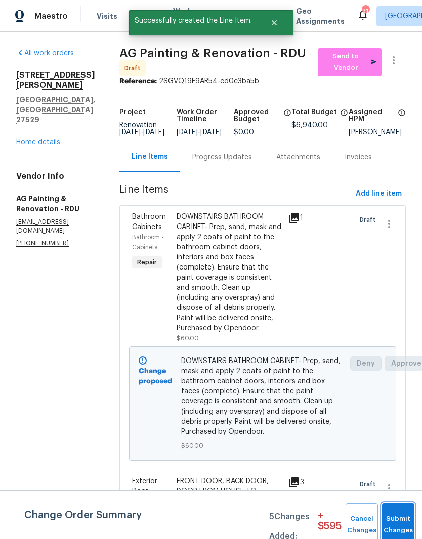
click at [405, 515] on button "Submit Changes" at bounding box center [398, 524] width 32 height 43
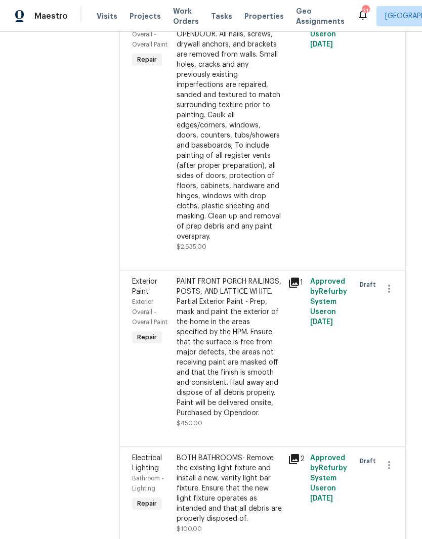
scroll to position [1119, 0]
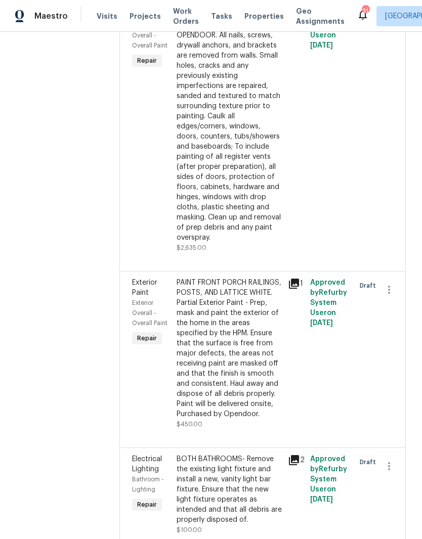
click at [256, 243] on div "Full Interior paint - (walls, ceilings, trim, and doors) - PAINT PROVIDED BY OP…" at bounding box center [228, 121] width 105 height 243
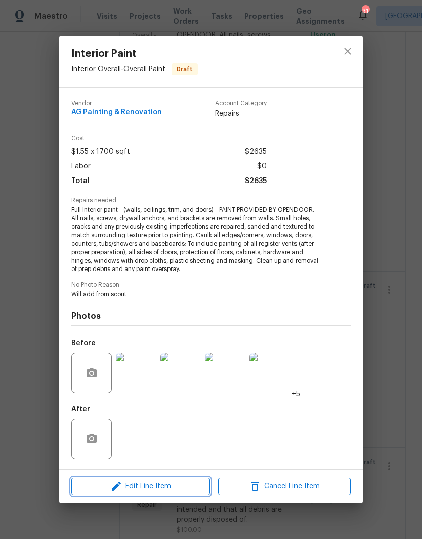
click at [122, 492] on icon "button" at bounding box center [116, 486] width 12 height 12
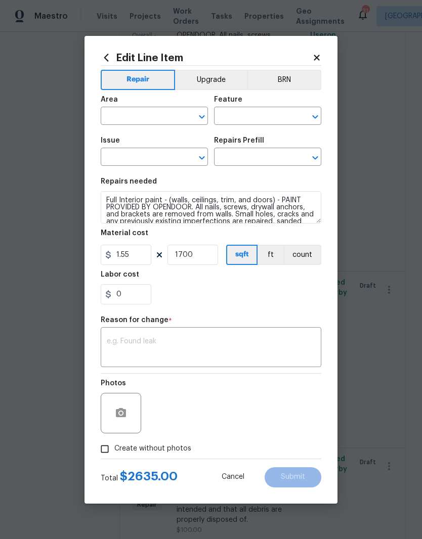
type input "Interior Overall"
type input "Overall Paint"
type input "Interior Paint"
type input "Full Interior Paint LABOR ONLY $1.55"
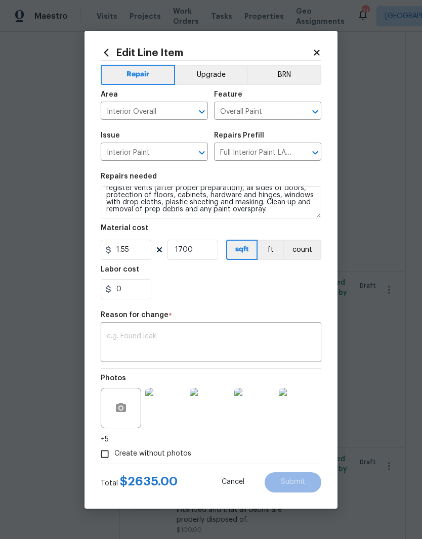
scroll to position [57, 0]
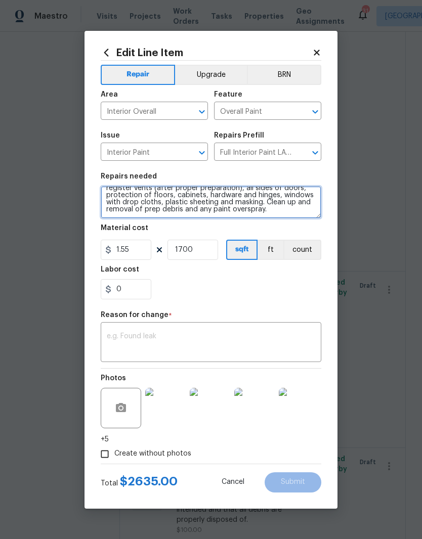
click at [248, 212] on textarea "Full Interior paint - (walls, ceilings, trim, and doors) - PAINT PROVIDED BY OP…" at bounding box center [211, 202] width 220 height 32
type textarea "Full Interior paint - (walls, ceilings, trim, and doors) - PAINT PROVIDED BY OP…"
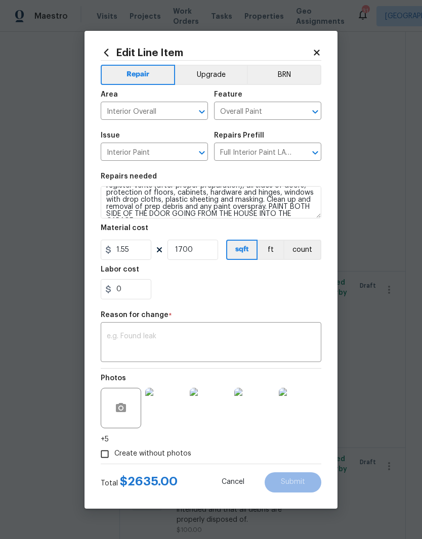
click at [296, 286] on div "0" at bounding box center [211, 289] width 220 height 20
click at [265, 342] on textarea at bounding box center [211, 343] width 208 height 21
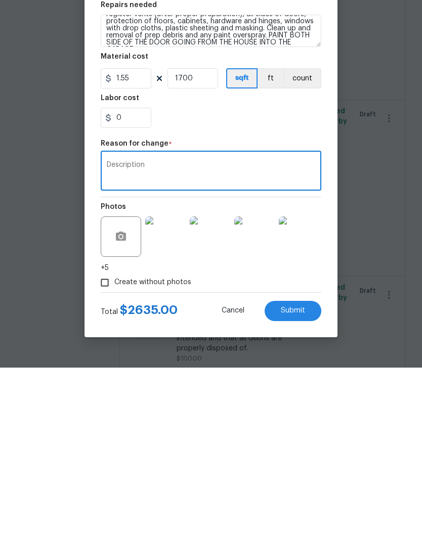
type textarea "Description"
click at [308, 472] on button "Submit" at bounding box center [292, 482] width 57 height 20
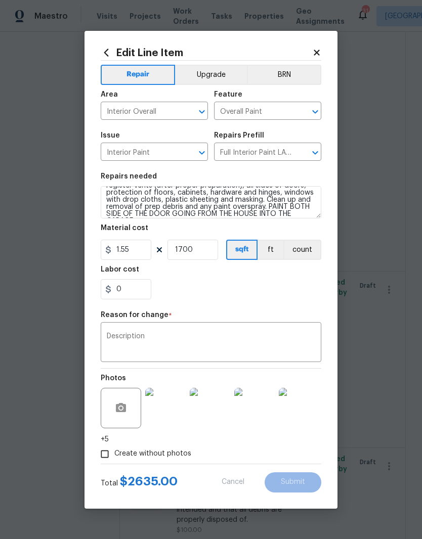
type textarea "Full Interior paint - (walls, ceilings, trim, and doors) - PAINT PROVIDED BY OP…"
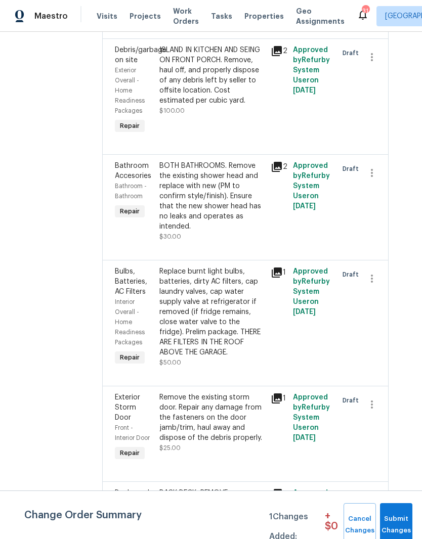
scroll to position [2108, 20]
click at [258, 106] on div "ISLAND IN KITCHEN AND SEING ON FRONT PORCH. Remove, haul off, and properly disp…" at bounding box center [211, 75] width 105 height 61
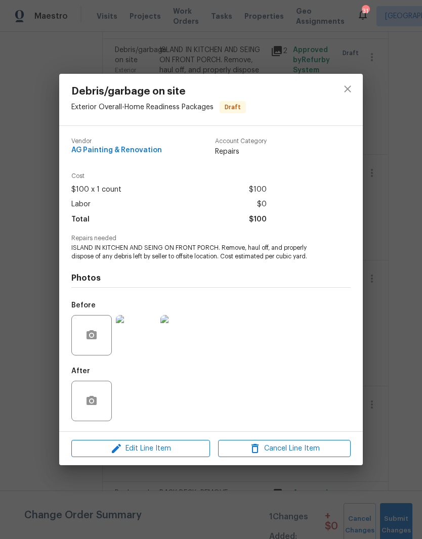
click at [185, 454] on span "Edit Line Item" at bounding box center [140, 448] width 132 height 13
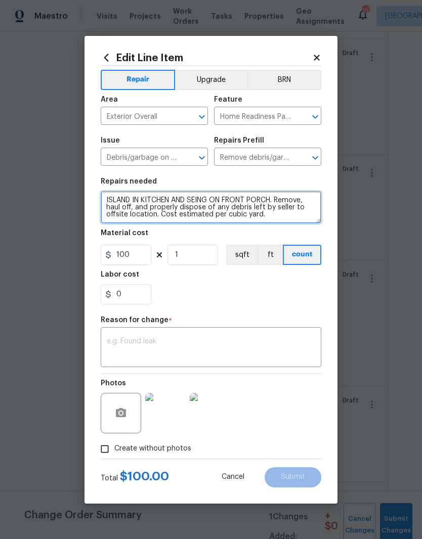
click at [217, 193] on textarea "ISLAND IN KITCHEN AND SEING ON FRONT PORCH. Remove, haul off, and properly disp…" at bounding box center [211, 207] width 220 height 32
click at [210, 193] on textarea "ISLAND IN KITCHEN AND SEING ON FRONT PORCH. Remove, haul off, and properly disp…" at bounding box center [211, 207] width 220 height 32
click at [215, 196] on textarea "ISLAND IN KITCHEN AND SEING ON FRONT PORCH. Remove, haul off, and properly disp…" at bounding box center [211, 207] width 220 height 32
click at [210, 200] on textarea "ISLAND IN KITCHEN AND SEING ON FRONT PORCH. Remove, haul off, and properly disp…" at bounding box center [211, 207] width 220 height 32
click at [256, 196] on textarea "ISLAND IN KITCHEN, SWING ON FRONT PORCH. Remove, haul off, and properly dispose…" at bounding box center [211, 207] width 220 height 32
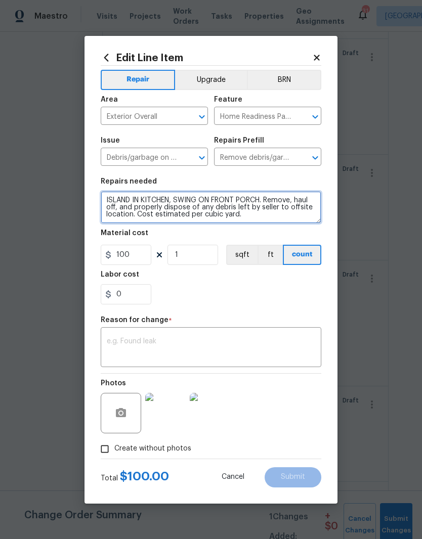
click at [264, 196] on textarea "ISLAND IN KITCHEN, SWING ON FRONT PORCH. Remove, haul off, and properly dispose…" at bounding box center [211, 207] width 220 height 32
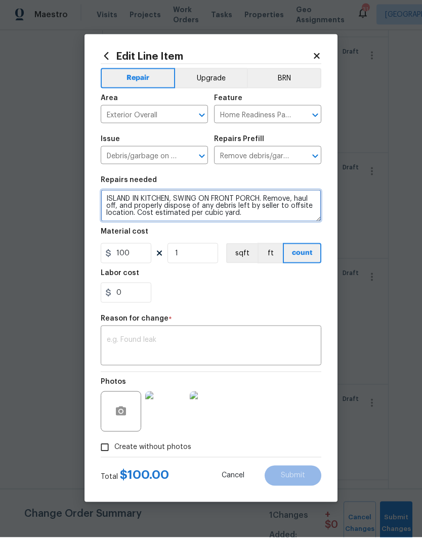
click at [264, 191] on textarea "ISLAND IN KITCHEN, SWING ON FRONT PORCH. Remove, haul off, and properly dispose…" at bounding box center [211, 207] width 220 height 32
click at [266, 201] on textarea "ISLAND IN KITCHEN, SWING ON FRONT PORCH. Remove, haul off, and properly dispose…" at bounding box center [211, 207] width 220 height 32
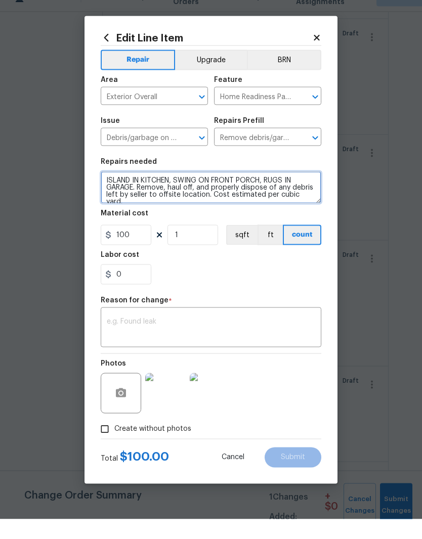
type textarea "ISLAND IN KITCHEN, SWING ON FRONT PORCH, RUGS IN GARAGE. Remove, haul off, and …"
click at [221, 338] on textarea at bounding box center [211, 348] width 208 height 21
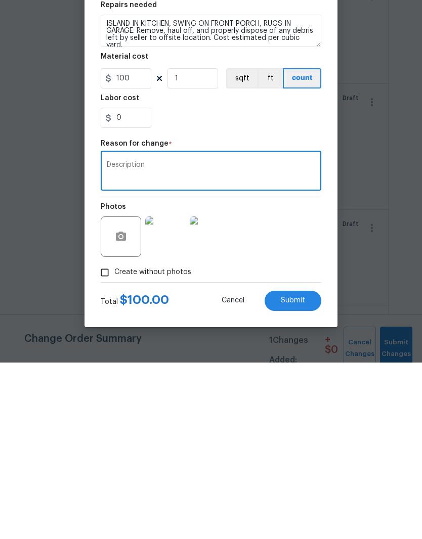
type textarea "Description"
click at [130, 401] on button "button" at bounding box center [121, 413] width 24 height 24
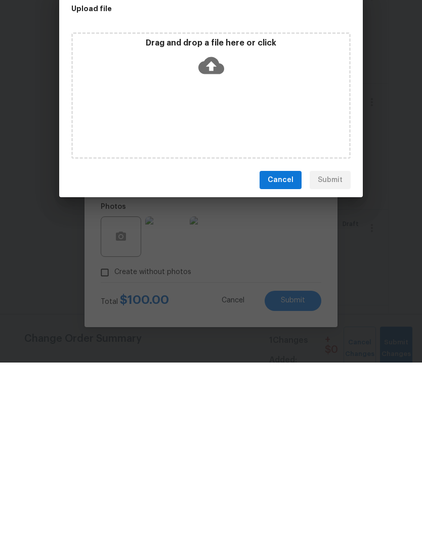
scroll to position [41, 0]
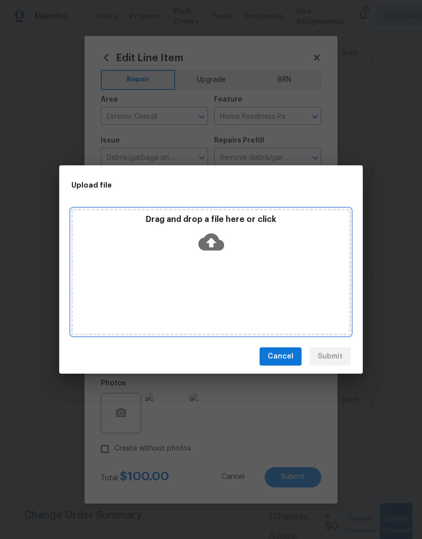
click at [271, 259] on div "Drag and drop a file here or click" at bounding box center [210, 272] width 279 height 126
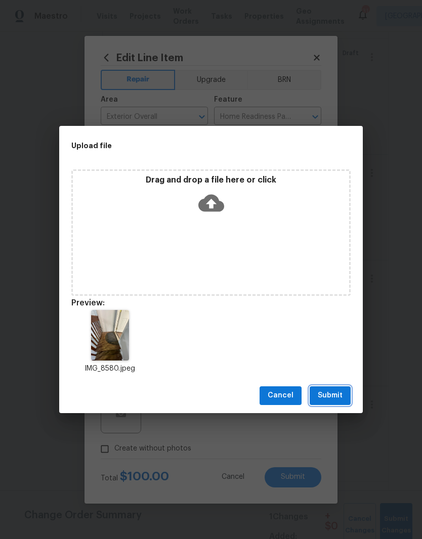
click at [344, 400] on button "Submit" at bounding box center [329, 395] width 41 height 19
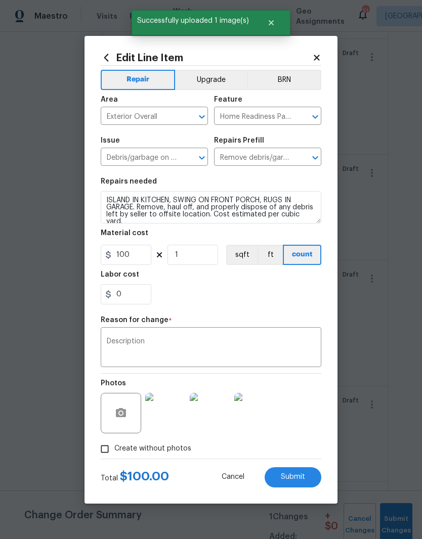
click at [308, 476] on button "Submit" at bounding box center [292, 477] width 57 height 20
type textarea "ISLAND IN KITCHEN AND SEING ON FRONT PORCH. Remove, haul off, and properly disp…"
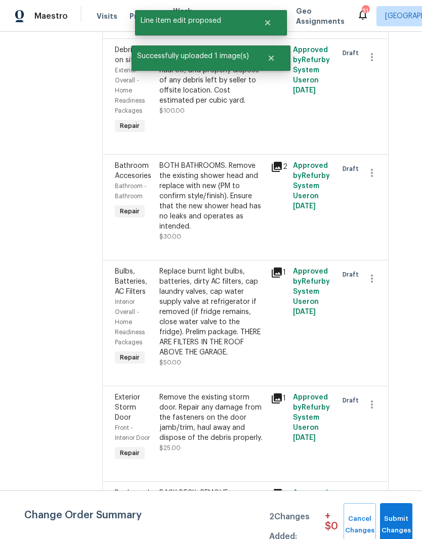
scroll to position [0, 0]
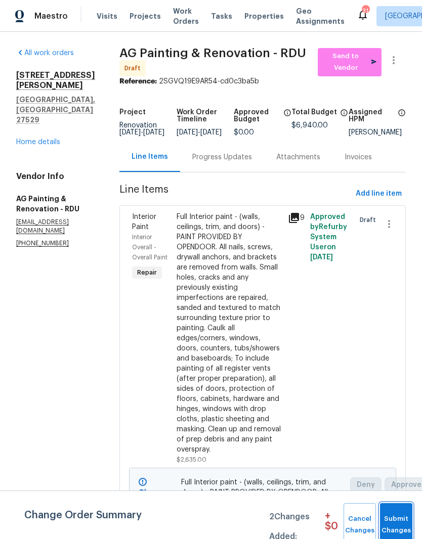
click at [402, 517] on span "Submit Changes" at bounding box center [396, 524] width 22 height 23
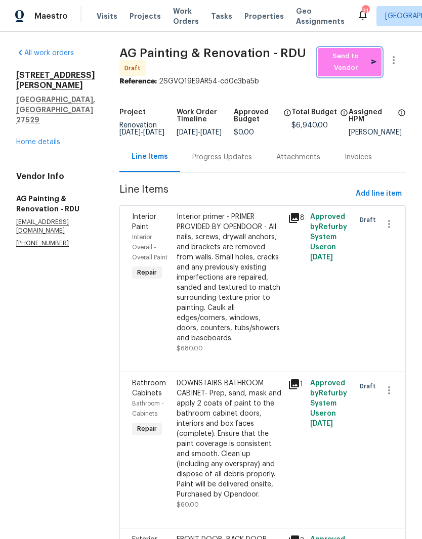
click at [358, 68] on span "Send to Vendor" at bounding box center [349, 62] width 54 height 23
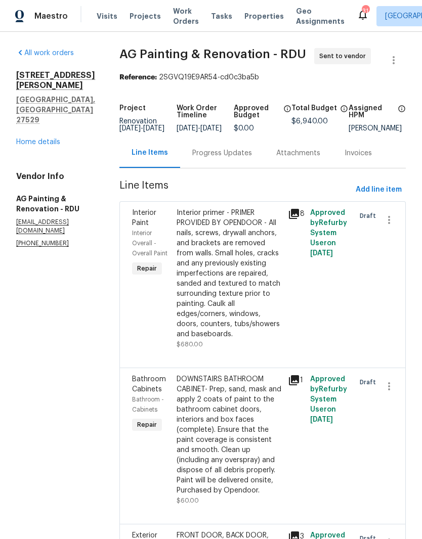
click at [21, 138] on link "Home details" at bounding box center [38, 141] width 44 height 7
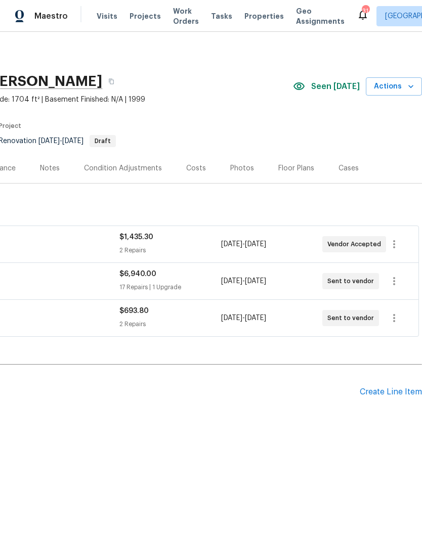
scroll to position [0, 150]
click at [408, 394] on div "Create Line Item" at bounding box center [390, 392] width 62 height 10
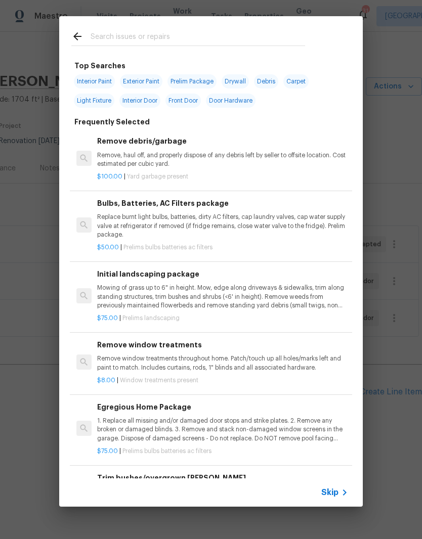
click at [238, 292] on p "Mowing of grass up to 6" in height. Mow, edge along driveways & sidewalks, trim…" at bounding box center [222, 297] width 251 height 26
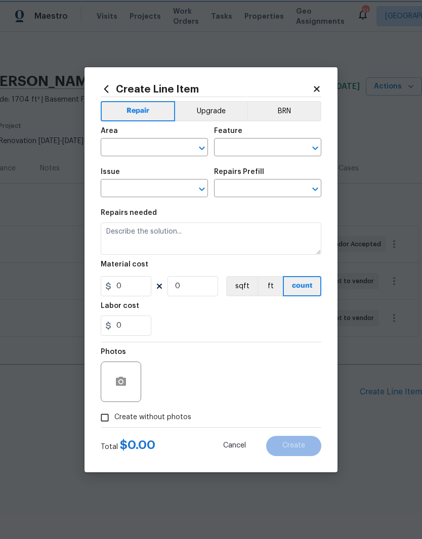
type input "Home Readiness Packages"
type input "Landscape Package"
type input "Initial landscaping package $75.00"
type textarea "Mowing of grass up to 6" in height. Mow, edge along driveways & sidewalks, trim…"
type input "75"
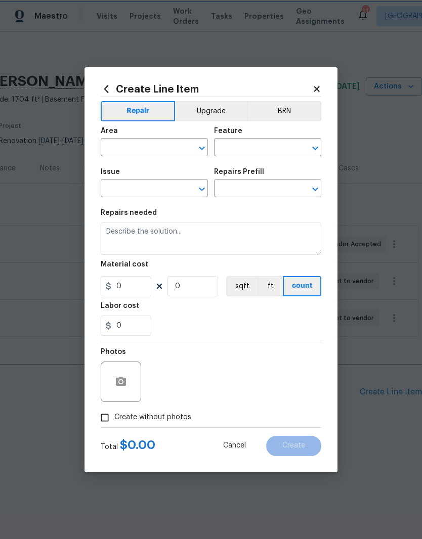
type input "1"
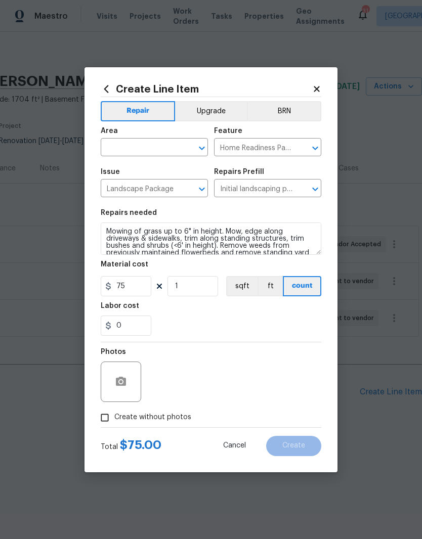
click at [155, 142] on input "text" at bounding box center [140, 149] width 79 height 16
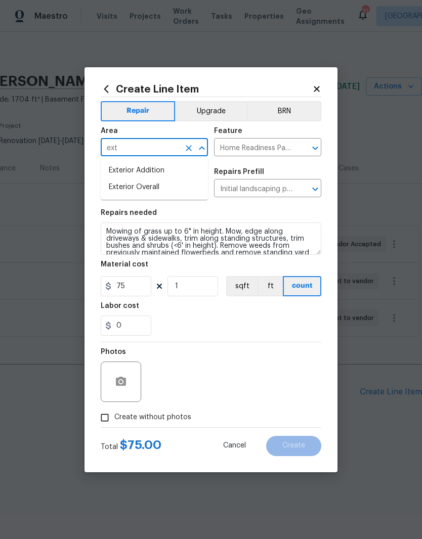
click at [173, 194] on li "Exterior Overall" at bounding box center [154, 187] width 107 height 17
type input "Exterior Overall"
click at [235, 325] on div "0" at bounding box center [211, 325] width 220 height 20
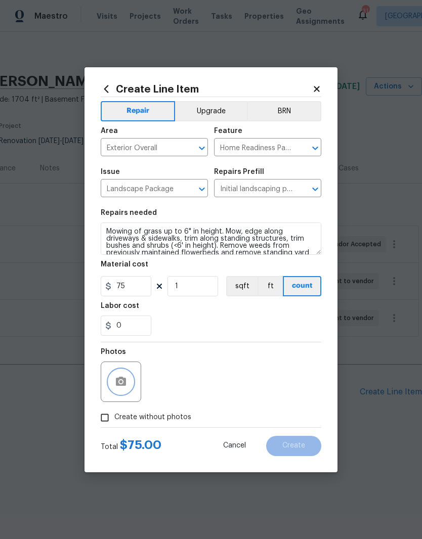
click at [131, 384] on button "button" at bounding box center [121, 381] width 24 height 24
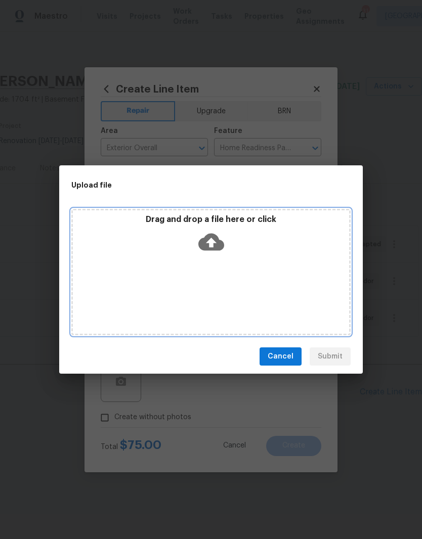
click at [249, 245] on div "Drag and drop a file here or click" at bounding box center [211, 235] width 276 height 43
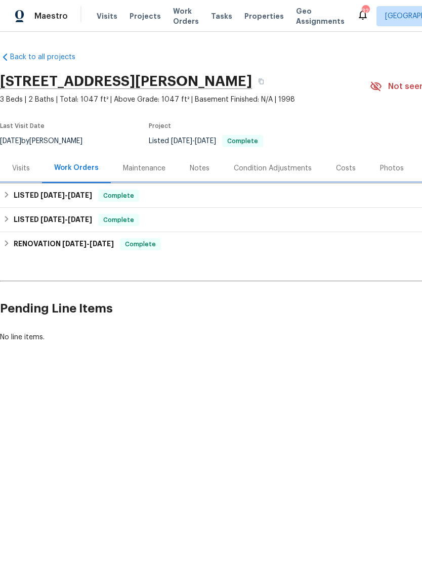
click at [81, 201] on h6 "LISTED [DATE] - [DATE]" at bounding box center [53, 196] width 78 height 12
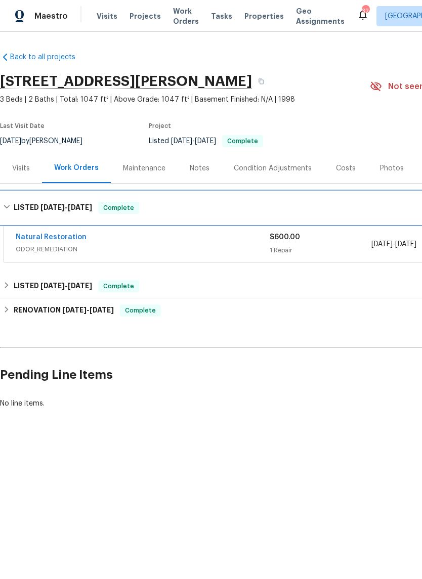
click at [60, 206] on span "[DATE]" at bounding box center [52, 207] width 24 height 7
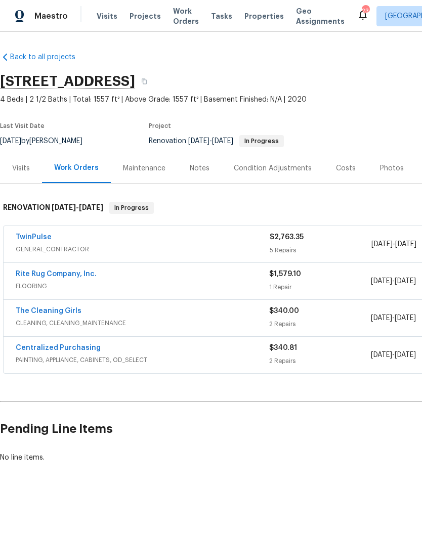
click at [83, 276] on link "Rite Rug Company, Inc." at bounding box center [56, 273] width 81 height 7
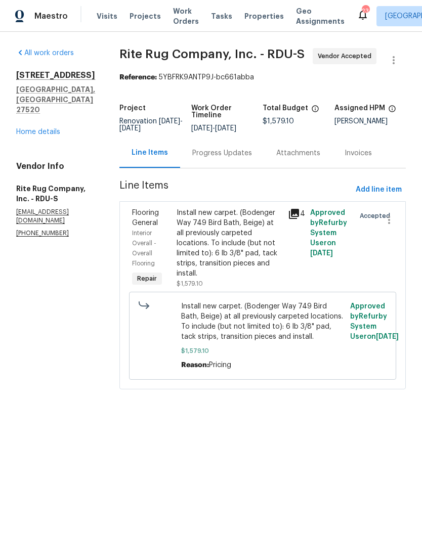
click at [248, 158] on div "Progress Updates" at bounding box center [222, 153] width 60 height 10
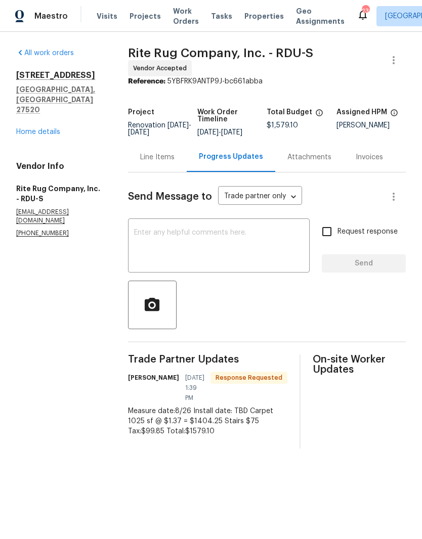
click at [222, 248] on textarea at bounding box center [218, 246] width 169 height 35
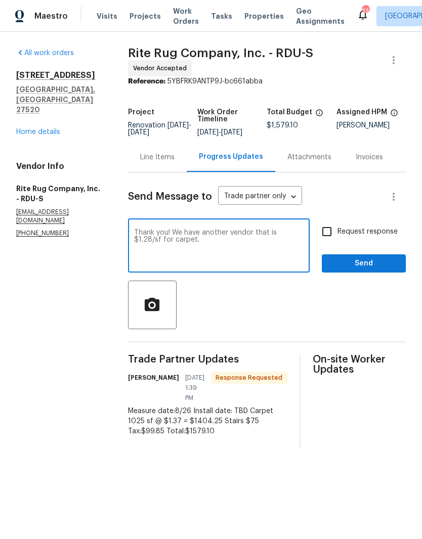
click at [291, 236] on textarea "Thank you! We have another vendor that is $1.28/sf for carpet." at bounding box center [218, 246] width 169 height 35
click at [297, 234] on textarea "Thank you! We have another vendor that is $1.28/sf for carpet." at bounding box center [218, 246] width 169 height 35
click at [229, 252] on textarea "Thank you! We have another vendor that is $1.29/sf for carpet." at bounding box center [218, 246] width 169 height 35
type textarea "Thank you! We have another vendor that is $1.29/sf for carpet. Are you able to …"
click at [369, 231] on span "Request response" at bounding box center [367, 231] width 60 height 11
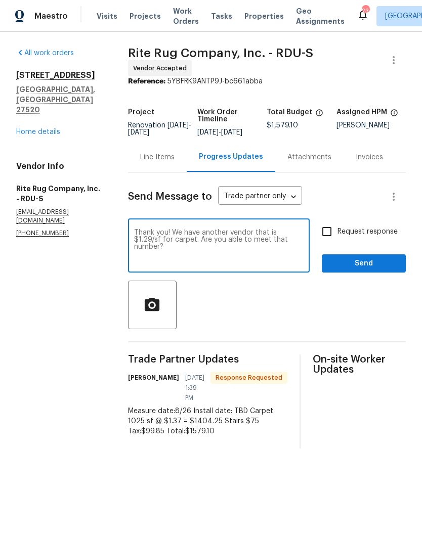
click at [337, 231] on input "Request response" at bounding box center [326, 231] width 21 height 21
checkbox input "true"
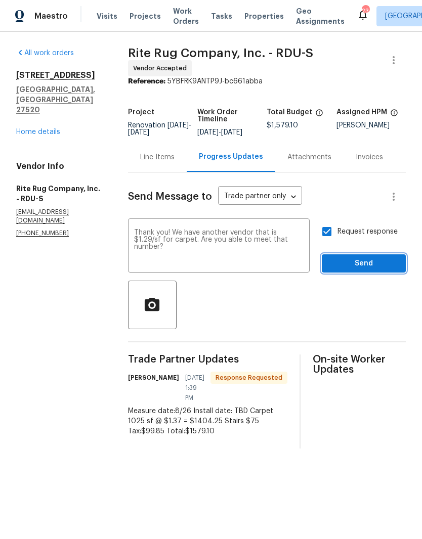
click at [383, 270] on span "Send" at bounding box center [364, 263] width 68 height 13
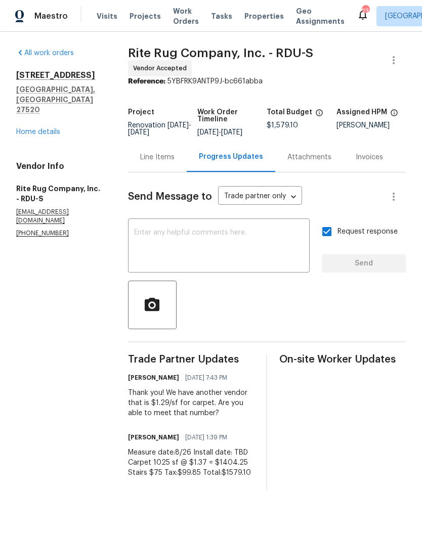
click at [29, 128] on link "Home details" at bounding box center [38, 131] width 44 height 7
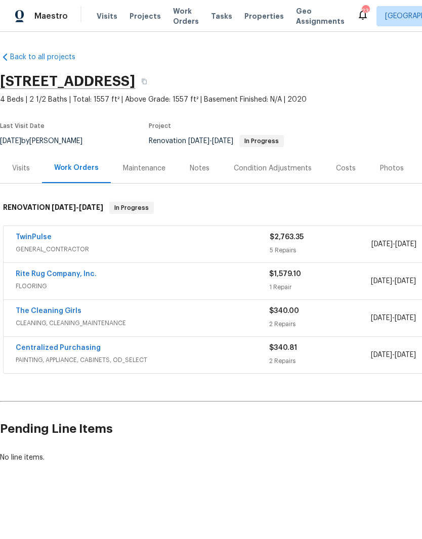
click at [338, 170] on div "Costs" at bounding box center [346, 168] width 20 height 10
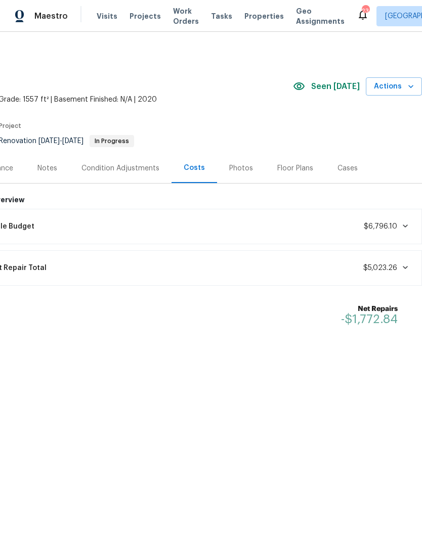
scroll to position [0, 150]
click at [403, 86] on span "Actions" at bounding box center [394, 86] width 40 height 13
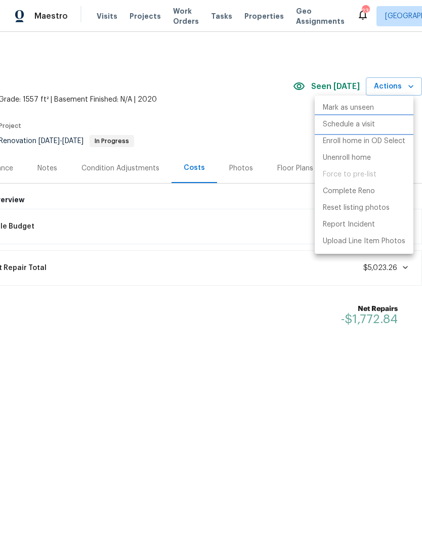
click at [394, 128] on li "Schedule a visit" at bounding box center [363, 124] width 99 height 17
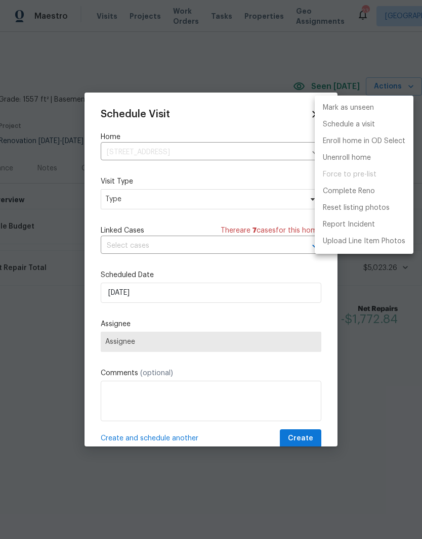
click at [186, 205] on div at bounding box center [211, 269] width 422 height 539
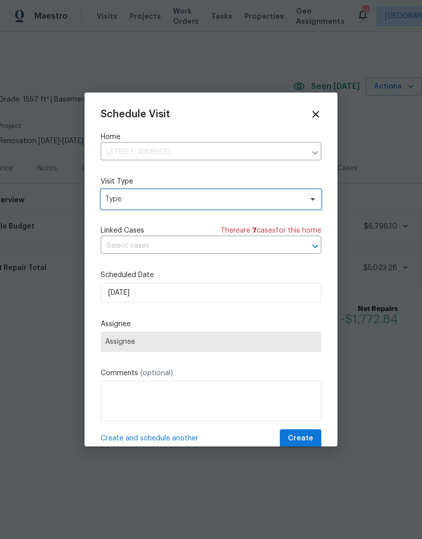
click at [268, 201] on span "Type" at bounding box center [203, 199] width 197 height 10
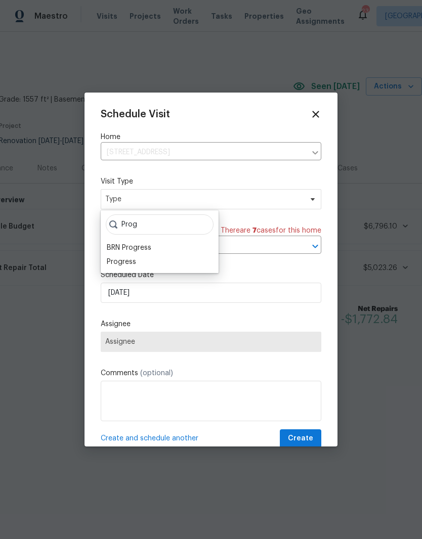
type input "Prog"
click at [134, 266] on div "Progress" at bounding box center [121, 262] width 29 height 10
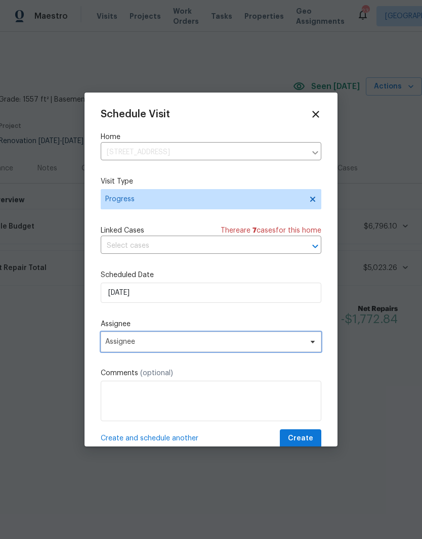
click at [196, 342] on span "Assignee" at bounding box center [204, 342] width 198 height 8
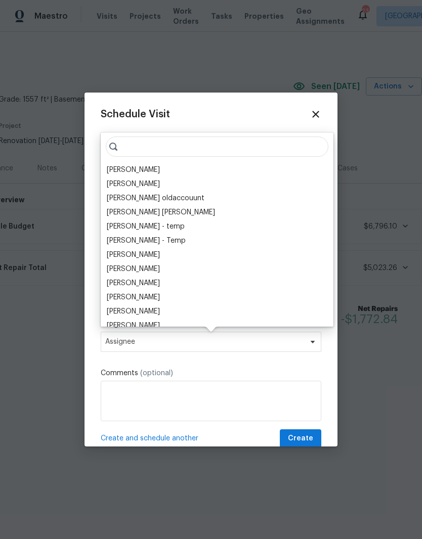
click at [157, 170] on div "[PERSON_NAME]" at bounding box center [133, 170] width 53 height 10
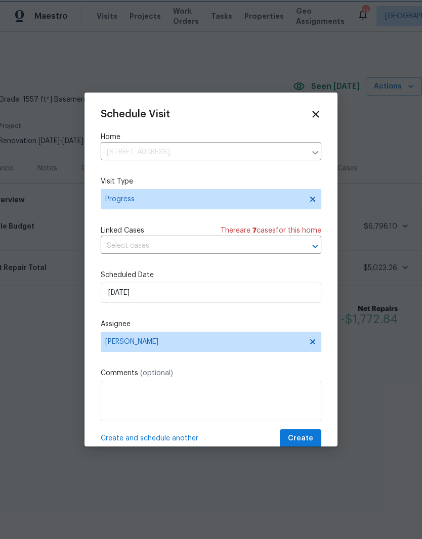
click at [317, 438] on button "Create" at bounding box center [300, 438] width 41 height 19
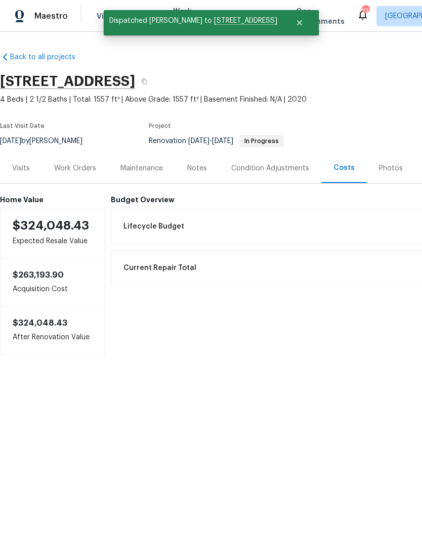
scroll to position [0, 0]
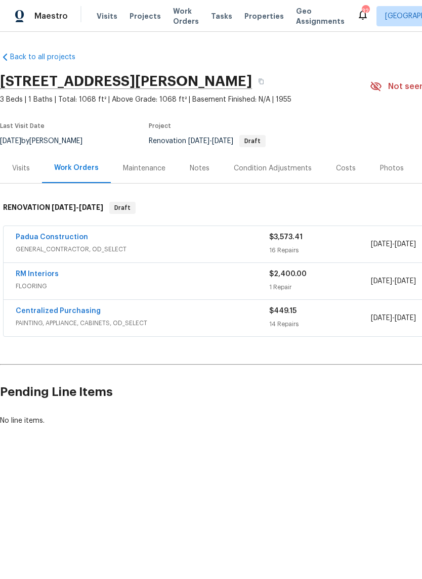
click at [40, 235] on link "Padua Construction" at bounding box center [52, 237] width 72 height 7
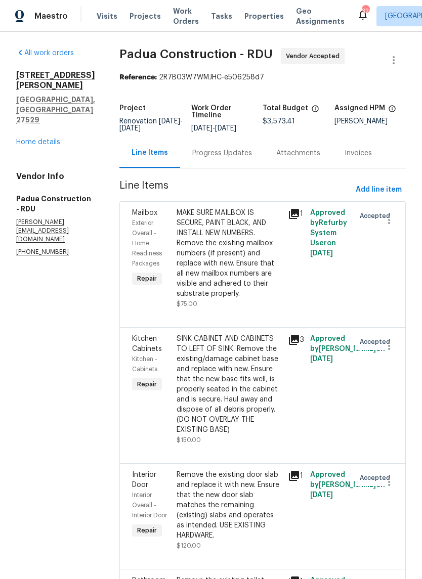
click at [209, 157] on div "Progress Updates" at bounding box center [222, 153] width 60 height 10
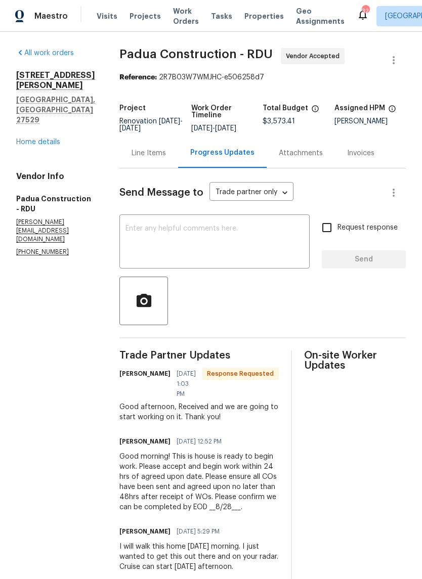
click at [51, 138] on link "Home details" at bounding box center [38, 141] width 44 height 7
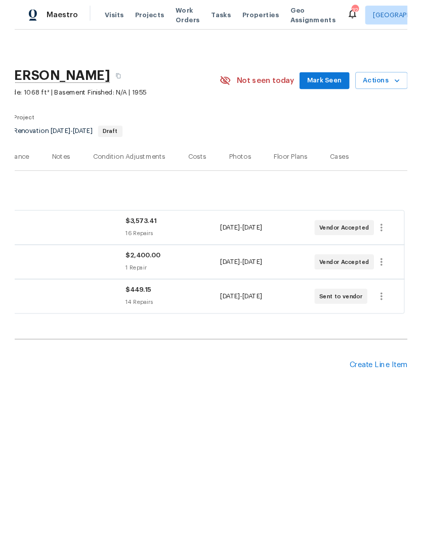
scroll to position [0, 150]
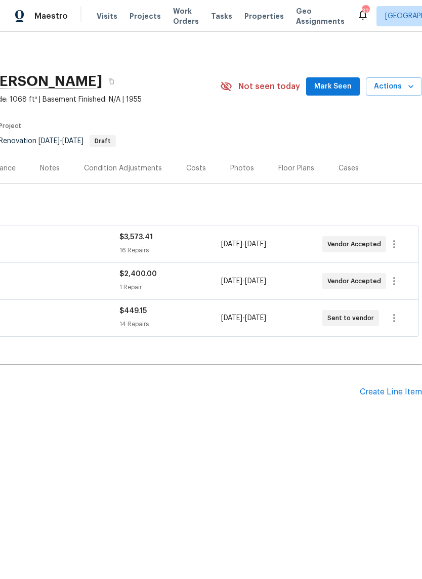
click at [407, 86] on icon "button" at bounding box center [410, 86] width 10 height 10
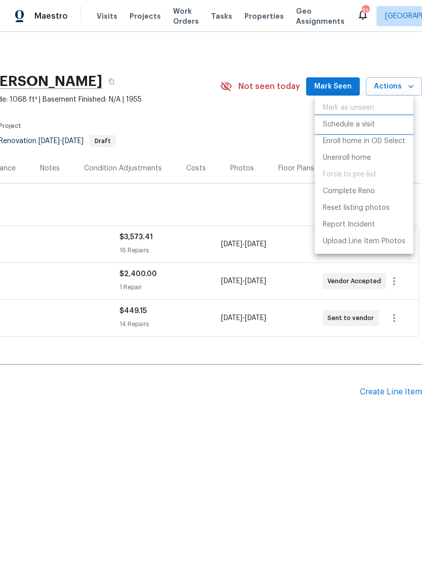
click at [374, 126] on p "Schedule a visit" at bounding box center [348, 124] width 52 height 11
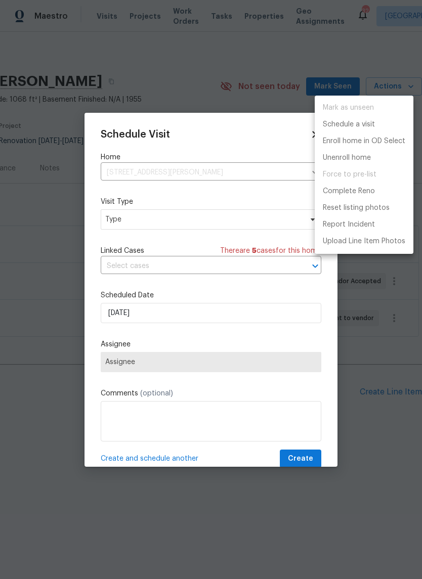
click at [175, 222] on div at bounding box center [211, 289] width 422 height 579
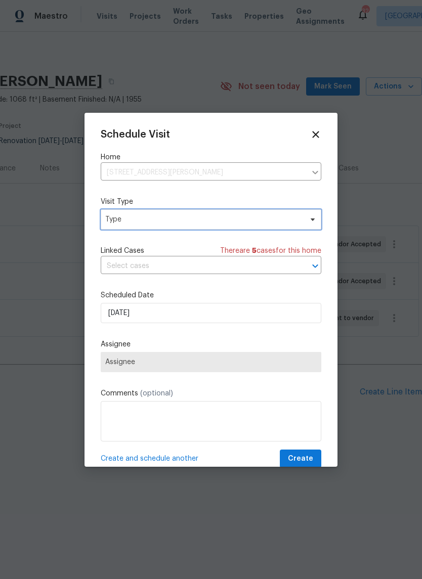
click at [304, 219] on span "Type" at bounding box center [211, 219] width 220 height 20
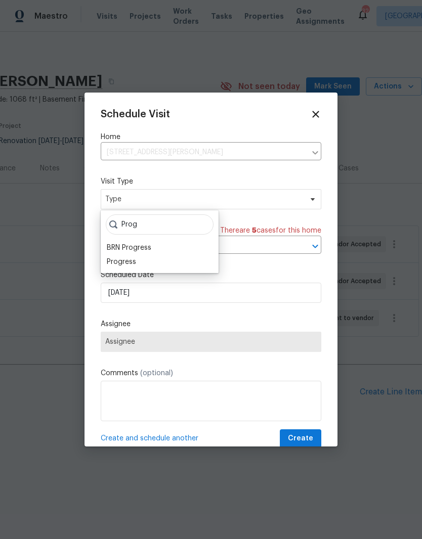
type input "Prog"
click at [143, 262] on div "Progress" at bounding box center [160, 262] width 112 height 14
click at [175, 262] on div "Progress" at bounding box center [160, 262] width 112 height 14
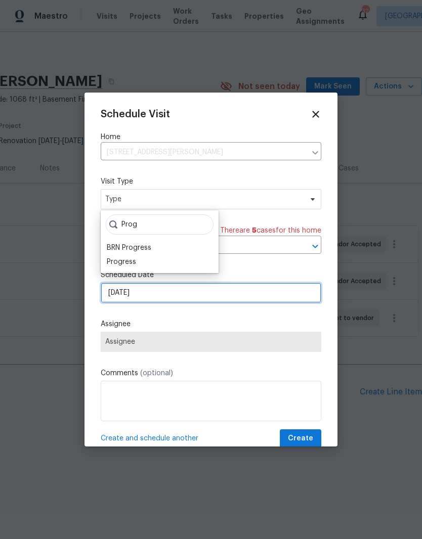
click at [243, 300] on input "8/26/2025" at bounding box center [211, 293] width 220 height 20
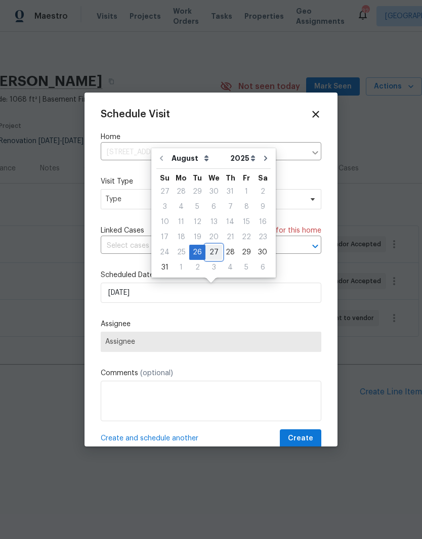
click at [213, 255] on div "27" at bounding box center [213, 252] width 17 height 14
type input "8/27/2025"
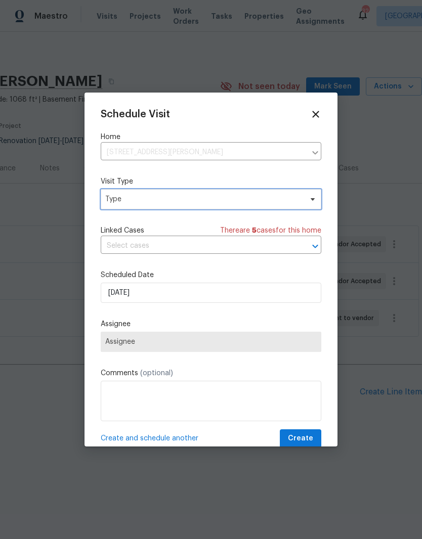
click at [280, 192] on span "Type" at bounding box center [211, 199] width 220 height 20
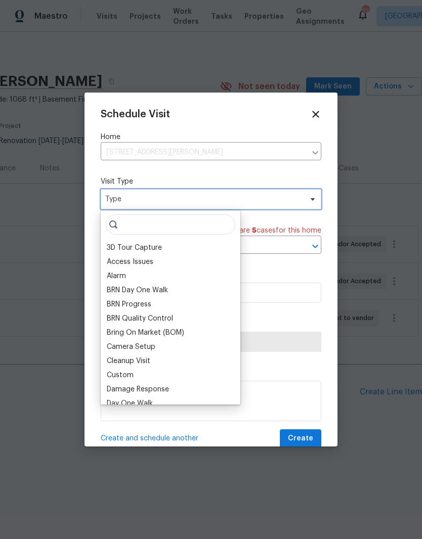
click at [281, 204] on span "Type" at bounding box center [203, 199] width 197 height 10
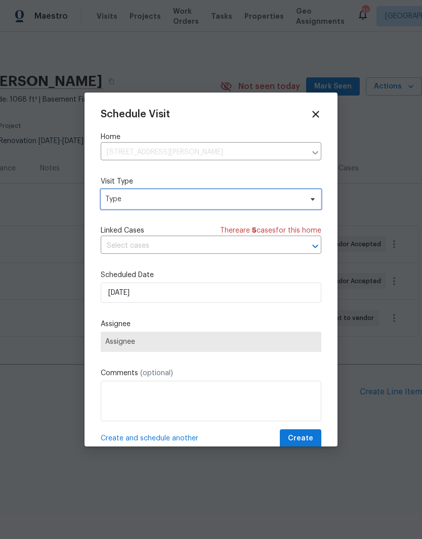
click at [208, 202] on span "Type" at bounding box center [203, 199] width 197 height 10
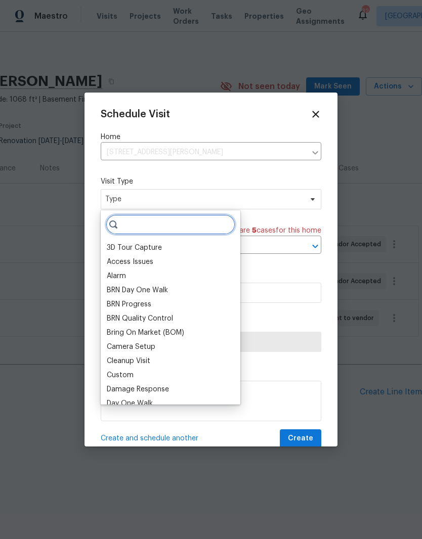
click at [185, 227] on input "search" at bounding box center [170, 224] width 129 height 20
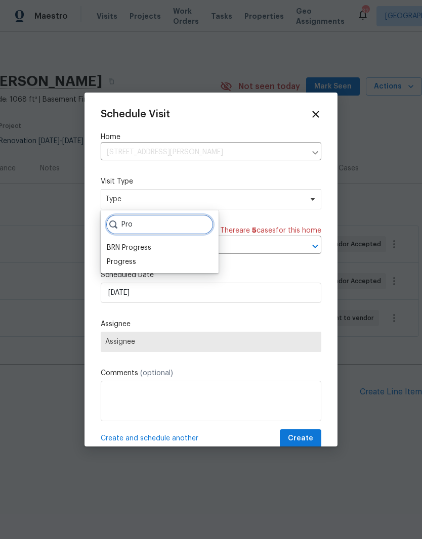
type input "Pro"
click at [130, 264] on div "Progress" at bounding box center [121, 262] width 29 height 10
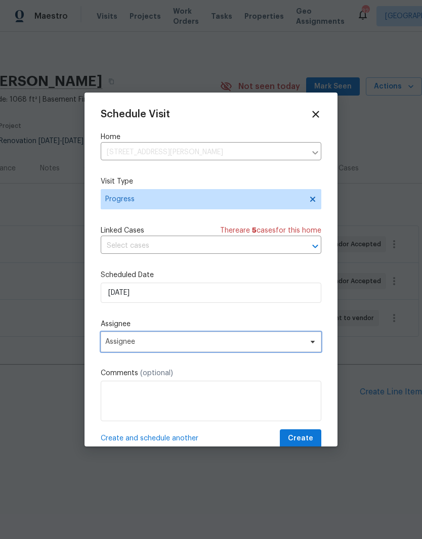
click at [183, 343] on span "Assignee" at bounding box center [204, 342] width 198 height 8
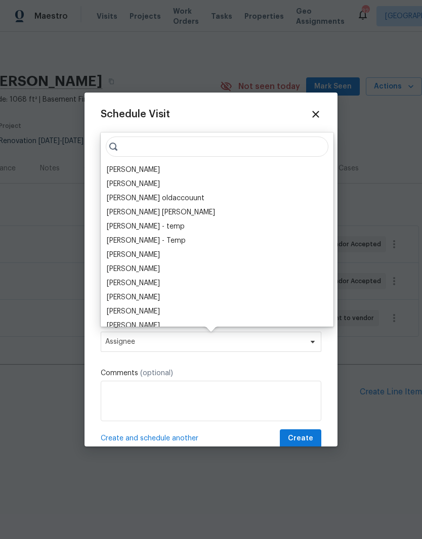
click at [176, 171] on div "[PERSON_NAME]" at bounding box center [217, 170] width 226 height 14
click at [175, 168] on div "[PERSON_NAME]" at bounding box center [217, 170] width 226 height 14
click at [175, 174] on div "[PERSON_NAME]" at bounding box center [217, 170] width 226 height 14
click at [164, 173] on div "[PERSON_NAME]" at bounding box center [217, 170] width 226 height 14
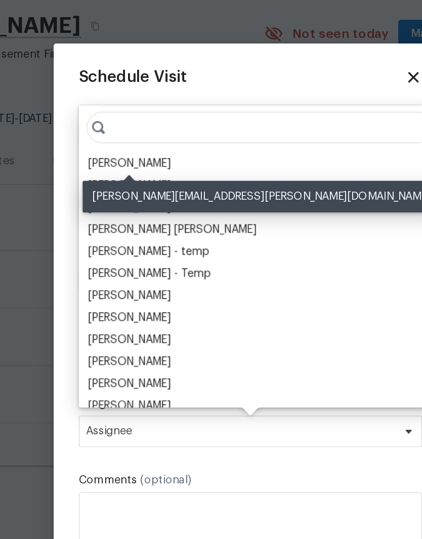
click at [107, 165] on div "[PERSON_NAME]" at bounding box center [133, 170] width 53 height 10
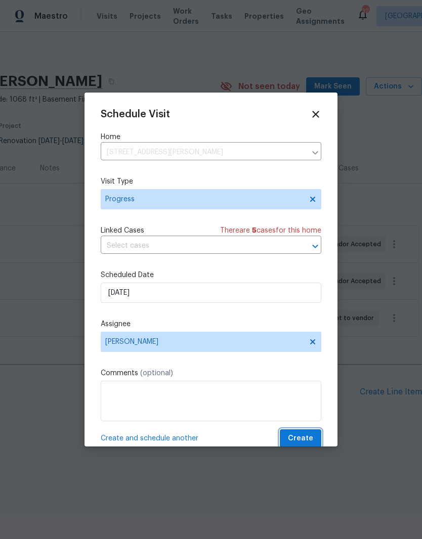
click at [315, 434] on button "Create" at bounding box center [300, 438] width 41 height 19
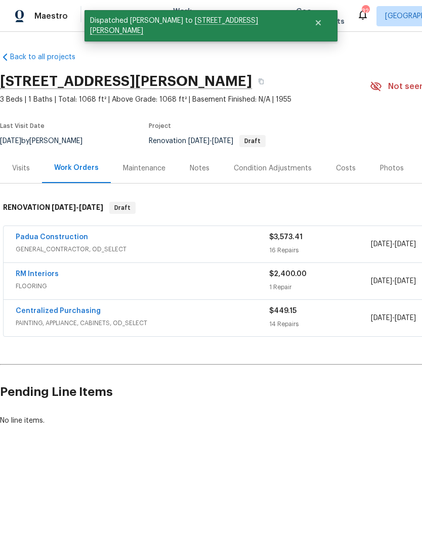
scroll to position [0, 0]
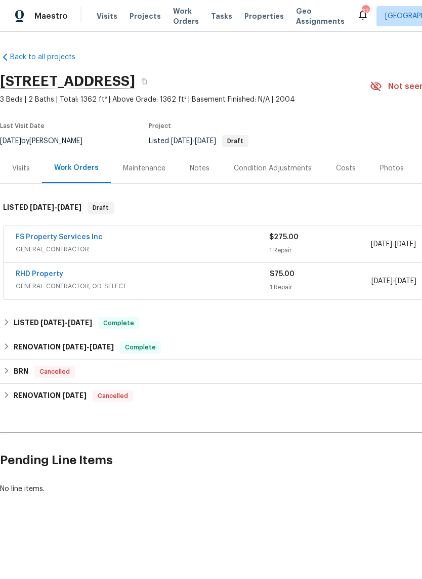
click at [86, 240] on link "FS Property Services Inc" at bounding box center [59, 237] width 87 height 7
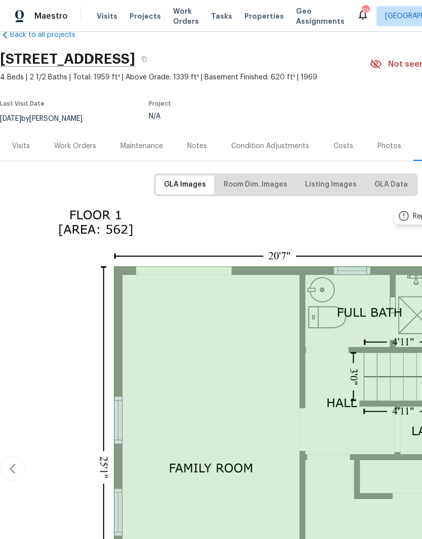
scroll to position [23, 0]
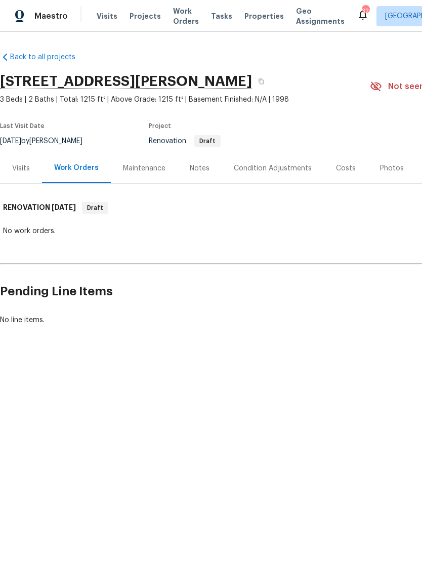
click at [206, 168] on div "Notes" at bounding box center [200, 168] width 20 height 10
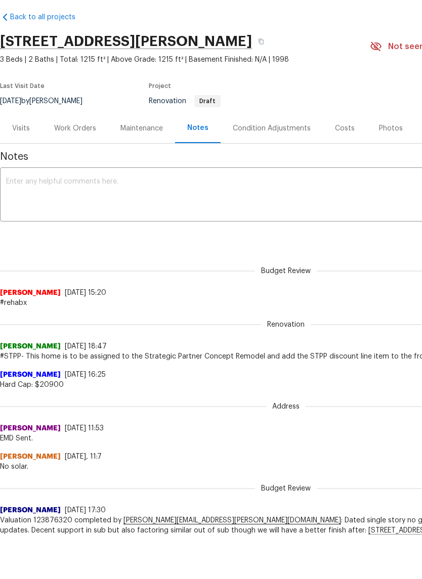
click at [75, 163] on div "Work Orders" at bounding box center [75, 168] width 42 height 10
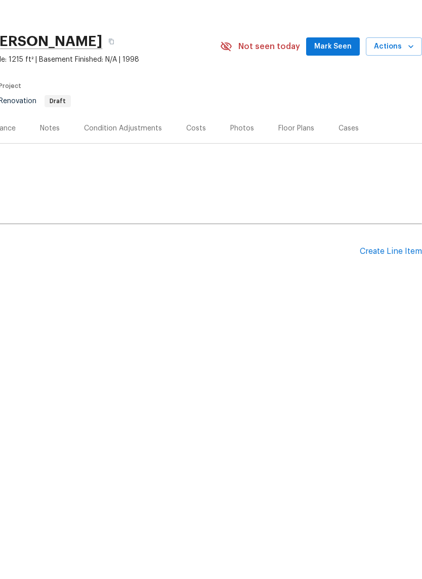
scroll to position [0, 150]
click at [405, 287] on div "Create Line Item" at bounding box center [390, 292] width 62 height 10
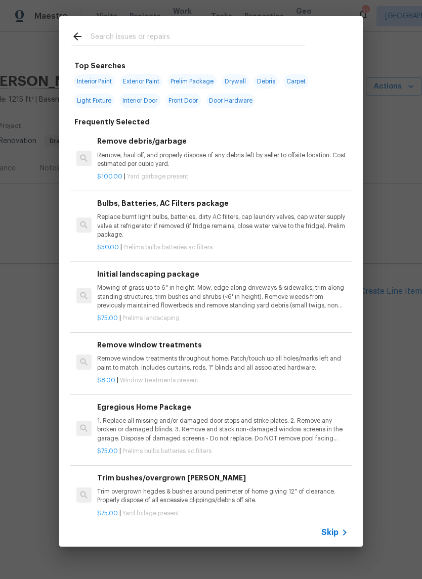
click at [73, 36] on icon at bounding box center [77, 36] width 8 height 8
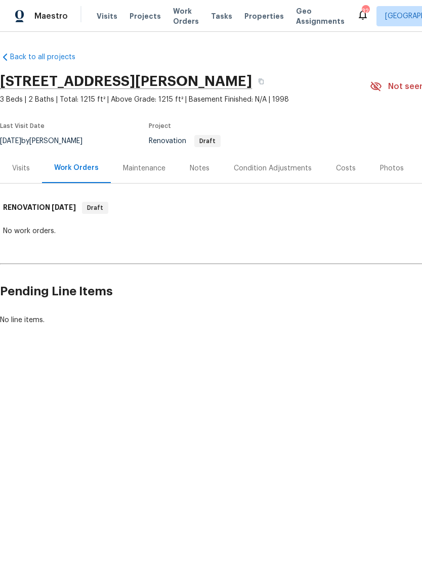
scroll to position [0, 0]
click at [348, 167] on div "Costs" at bounding box center [346, 168] width 20 height 10
